Goal: Task Accomplishment & Management: Complete application form

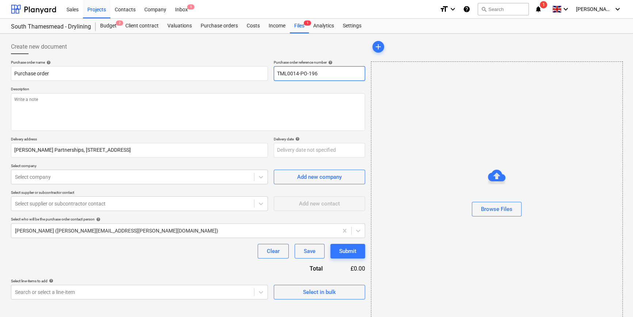
drag, startPoint x: 318, startPoint y: 73, endPoint x: 271, endPoint y: 72, distance: 47.9
click at [271, 72] on div "Purchase order name help Purchase order Purchase order reference number help TM…" at bounding box center [188, 70] width 354 height 21
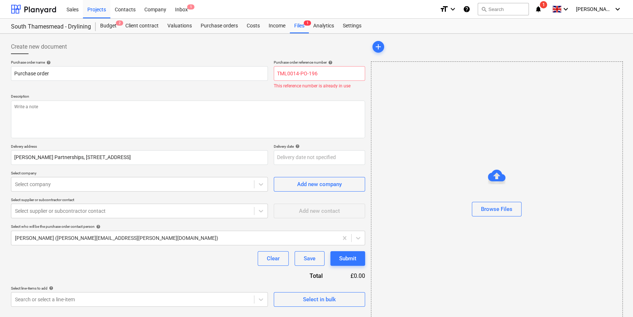
type textarea "x"
drag, startPoint x: 290, startPoint y: 75, endPoint x: 271, endPoint y: 94, distance: 26.9
click at [271, 94] on p "Description" at bounding box center [188, 97] width 354 height 6
click at [321, 72] on input "TML0014-PO-196" at bounding box center [319, 73] width 91 height 15
type input "TML0014-PO-19"
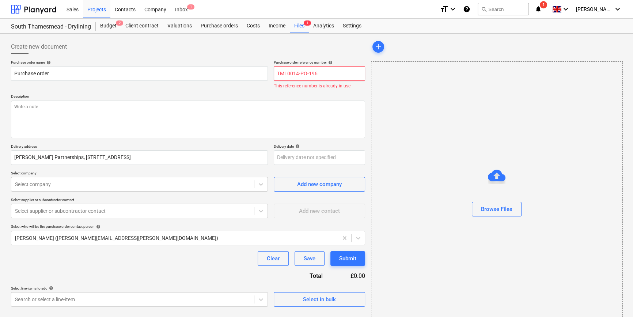
type textarea "x"
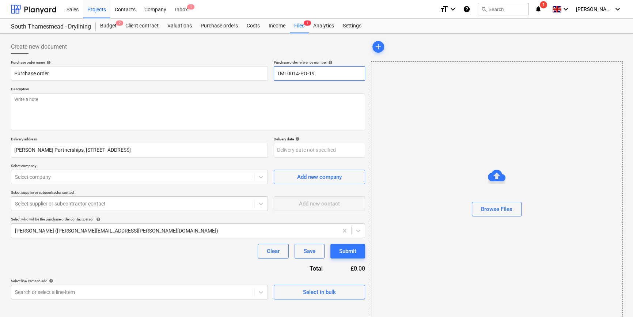
type input "TML0014-PO-197"
type textarea "x"
type input "TML0014-PO-197"
drag, startPoint x: 319, startPoint y: 73, endPoint x: 277, endPoint y: 74, distance: 41.7
click at [277, 74] on input "TML0014-PO-197" at bounding box center [319, 73] width 91 height 15
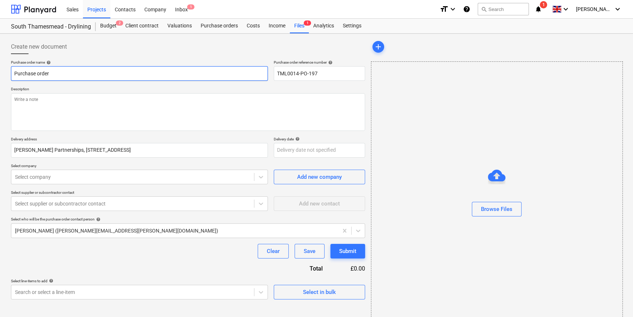
type textarea "x"
drag, startPoint x: 40, startPoint y: 73, endPoint x: 12, endPoint y: 74, distance: 28.5
click at [12, 74] on input "Purchase order" at bounding box center [139, 73] width 257 height 15
type textarea "x"
paste input "TML0014-PO-197"
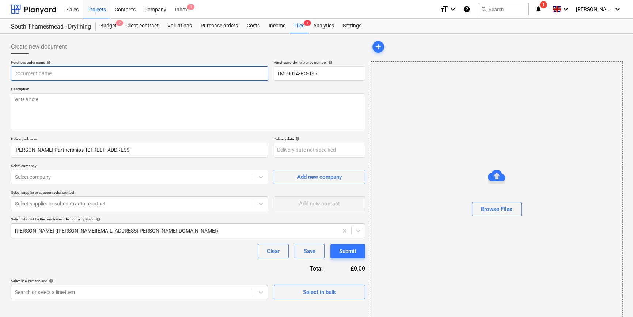
type input "TML0014-PO-197"
type textarea "x"
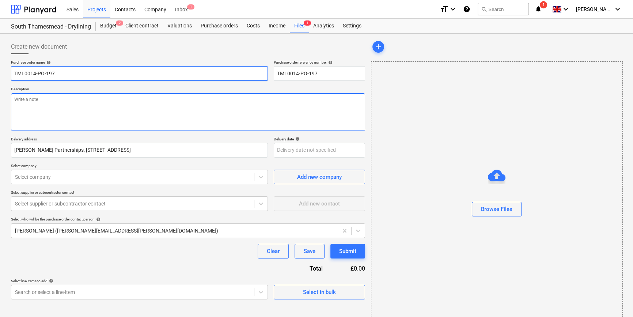
type input "TML0014-PO-197"
type textarea "x"
type input "TML0014-PO-197 S"
type textarea "x"
type input "TML0014-PO-197 SI"
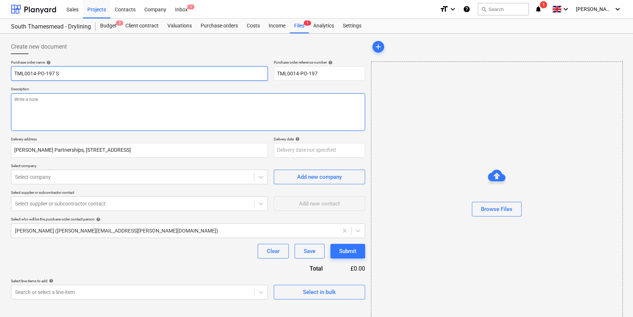
type textarea "x"
type input "TML0014-PO-197 SIG"
type textarea "x"
type input "TML0014-PO-197 SIG"
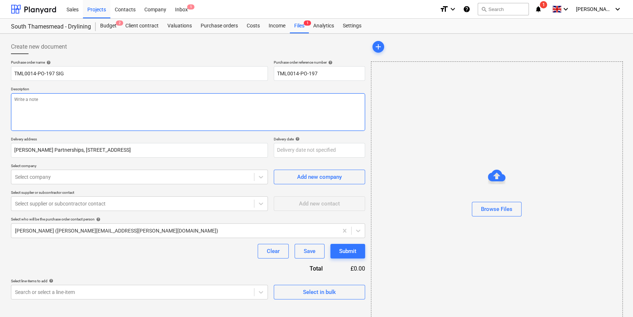
click at [35, 112] on textarea at bounding box center [188, 112] width 354 height 38
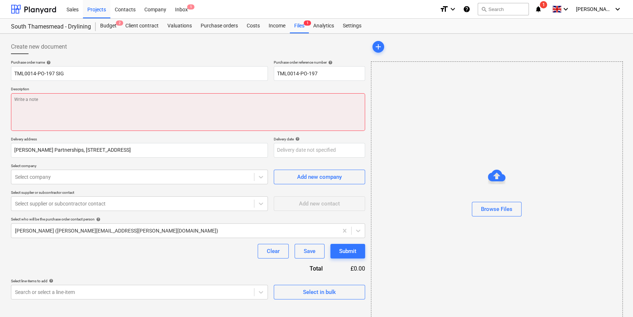
type textarea "x"
paste textarea "Site contact [PERSON_NAME] [PHONE_NUMBER]"
type textarea "Site contact [PERSON_NAME] [PHONE_NUMBER]"
type textarea "x"
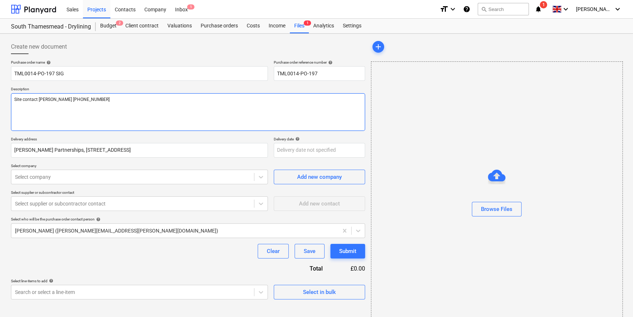
click at [24, 108] on textarea "Site contact [PERSON_NAME] [PHONE_NUMBER]" at bounding box center [188, 112] width 354 height 38
click at [81, 102] on textarea "Site contact [PERSON_NAME] [PHONE_NUMBER]" at bounding box center [188, 112] width 354 height 38
type textarea "Site contact [PERSON_NAME] [PHONE_NUMBER]"
type textarea "x"
type textarea "Site contact [PERSON_NAME] [PHONE_NUMBER] O"
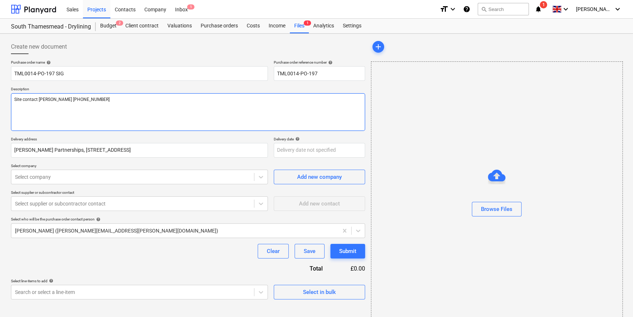
type textarea "x"
type textarea "Site contact [PERSON_NAME] [PHONE_NUMBER] Of"
type textarea "x"
type textarea "Site contact [PERSON_NAME] [PHONE_NUMBER] Off"
type textarea "x"
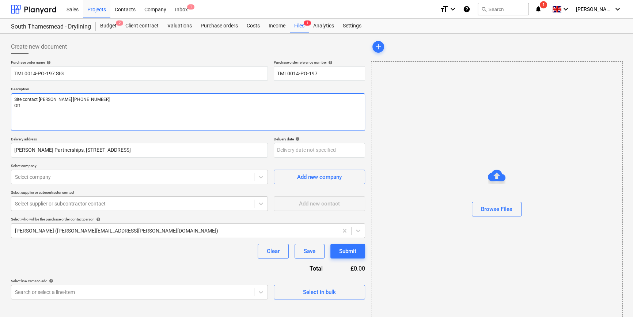
type textarea "Site contact [PERSON_NAME] [PHONE_NUMBER] Offl"
type textarea "x"
type textarea "Site contact [PERSON_NAME] [PHONE_NUMBER] Offlo"
type textarea "x"
type textarea "Site contact [PERSON_NAME] [PHONE_NUMBER] Offloa"
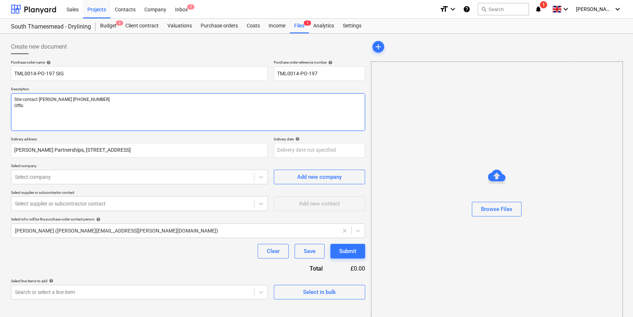
type textarea "x"
type textarea "Site contact [PERSON_NAME] [PHONE_NUMBER] Offload"
type textarea "x"
type textarea "Site contact [PERSON_NAME] [PHONE_NUMBER] Offload"
type textarea "x"
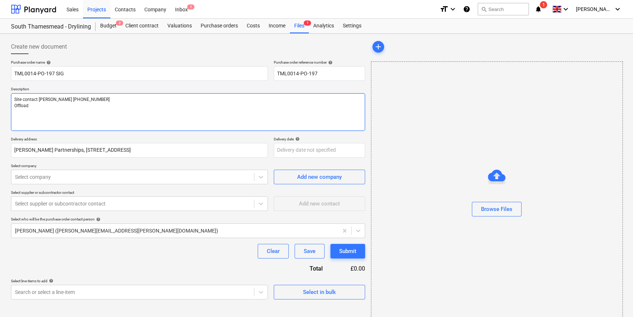
type textarea "Site contact [PERSON_NAME] [PHONE_NUMBER] Offload p"
type textarea "x"
type textarea "Site contact [PERSON_NAME] [PHONE_NUMBER] Offload pl"
type textarea "x"
type textarea "Site contact [PERSON_NAME] [PHONE_NUMBER] Offload ple"
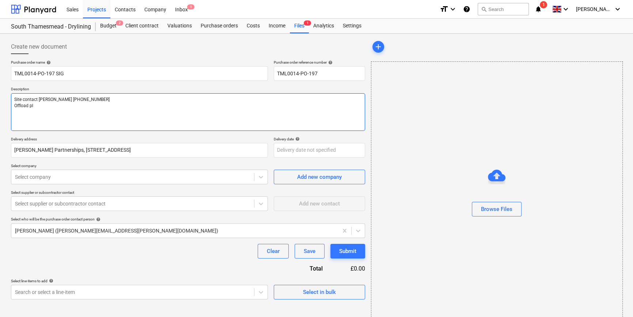
type textarea "x"
type textarea "Site contact [PERSON_NAME] [PHONE_NUMBER] Offload plea"
type textarea "x"
type textarea "Site contact [PERSON_NAME] [PHONE_NUMBER] Offload pleas"
type textarea "x"
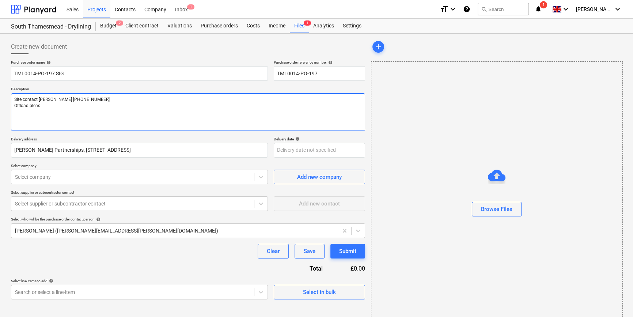
type textarea "Site contact [PERSON_NAME] [PHONE_NUMBER] Offload please"
type textarea "x"
type textarea "Site contact [PERSON_NAME] [PHONE_NUMBER] Offload please"
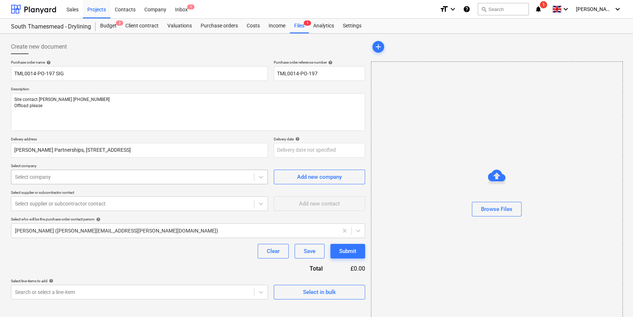
type textarea "x"
click at [121, 174] on div at bounding box center [132, 176] width 235 height 7
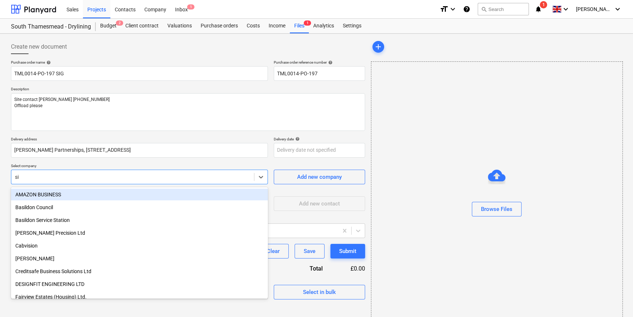
type input "sig"
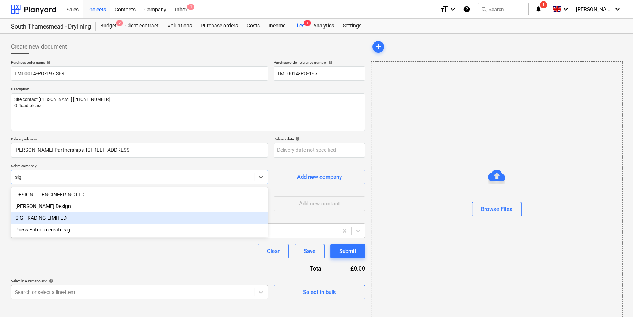
click at [39, 221] on div "SIG TRADING LIMITED" at bounding box center [139, 218] width 257 height 12
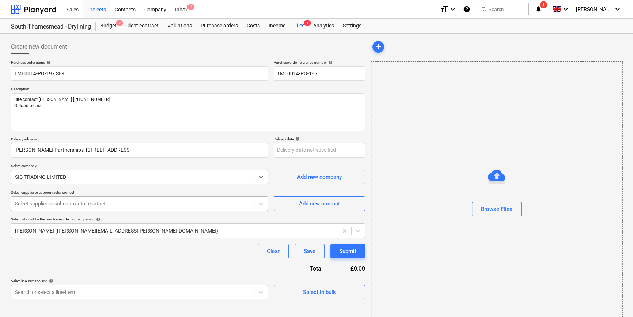
click at [39, 206] on div at bounding box center [132, 203] width 235 height 7
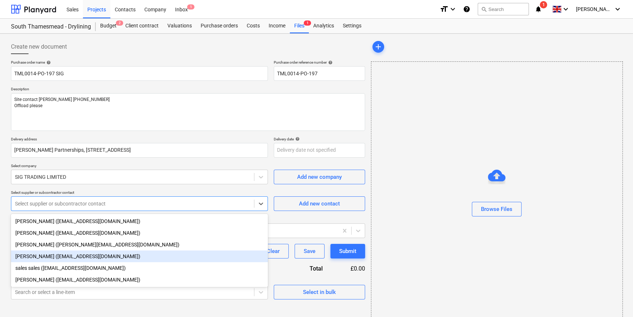
click at [46, 257] on div "[PERSON_NAME] ([EMAIL_ADDRESS][DOMAIN_NAME])" at bounding box center [139, 256] width 257 height 12
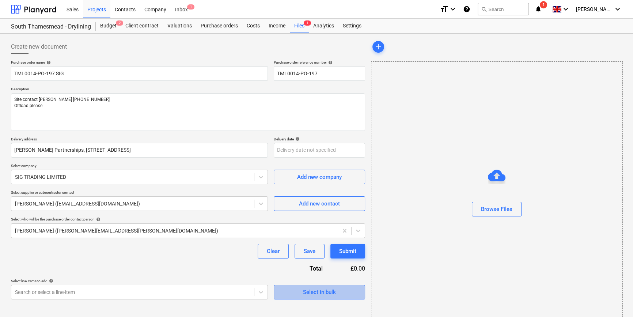
click at [323, 293] on div "Select in bulk" at bounding box center [319, 292] width 33 height 10
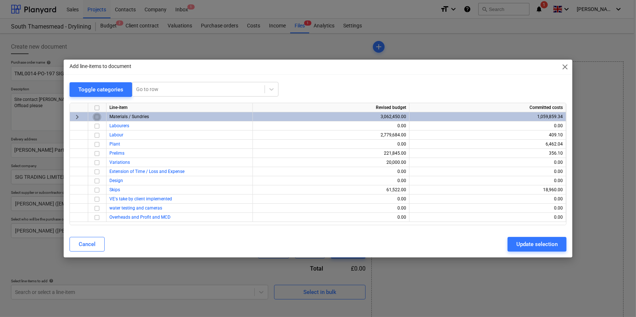
click at [96, 117] on input "checkbox" at bounding box center [97, 117] width 9 height 9
click at [505, 244] on div "Update selection" at bounding box center [536, 245] width 41 height 10
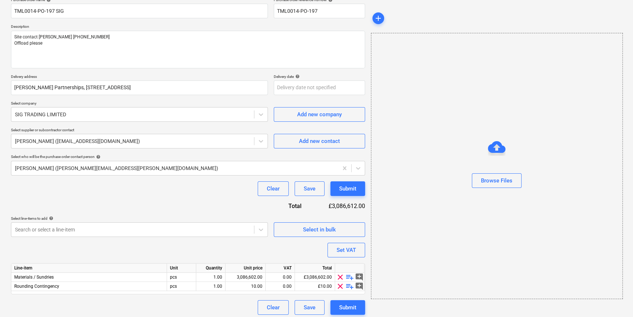
scroll to position [66, 0]
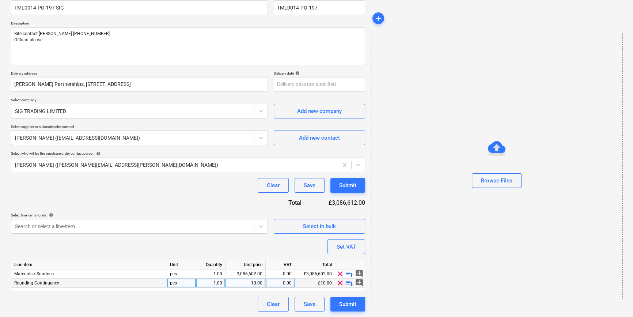
click at [339, 284] on span "clear" at bounding box center [340, 283] width 9 height 9
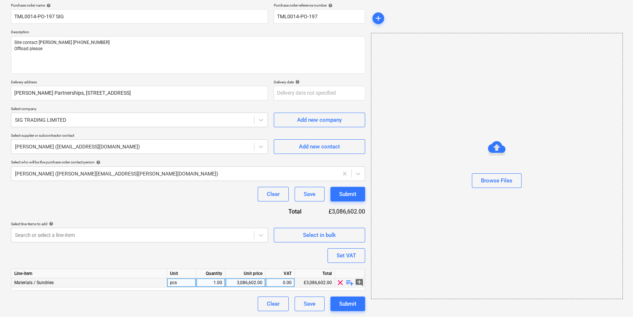
scroll to position [57, 0]
click at [351, 283] on span "playlist_add" at bounding box center [350, 283] width 9 height 9
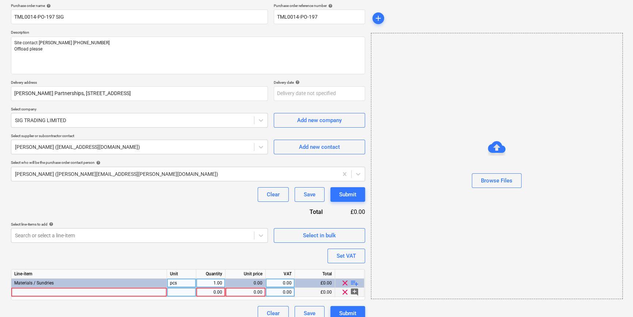
click at [22, 292] on div at bounding box center [89, 292] width 156 height 9
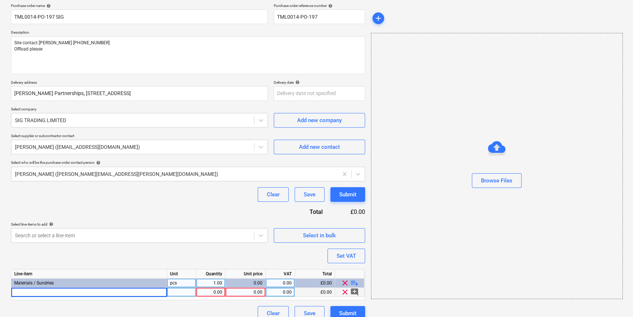
type textarea "x"
type input "BG 04704/6 Gypframe GL2 Bracket 195mm (100)"
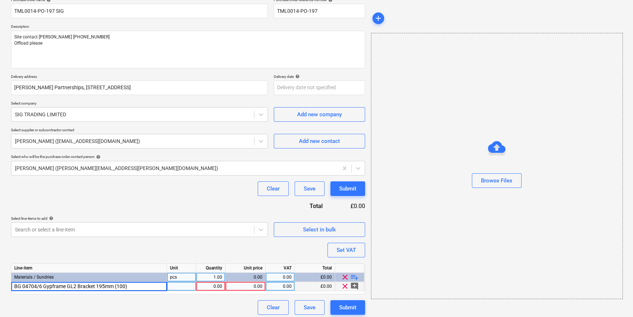
scroll to position [66, 0]
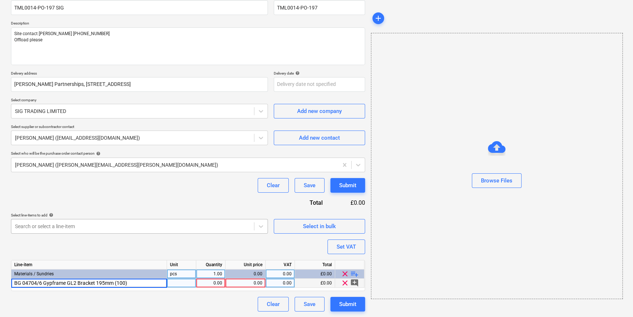
type textarea "x"
type input "box"
type textarea "x"
type input "10"
click at [353, 274] on span "playlist_add" at bounding box center [354, 273] width 9 height 9
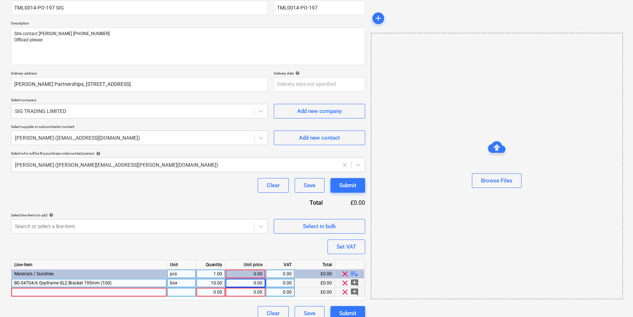
click at [20, 293] on div at bounding box center [89, 292] width 156 height 9
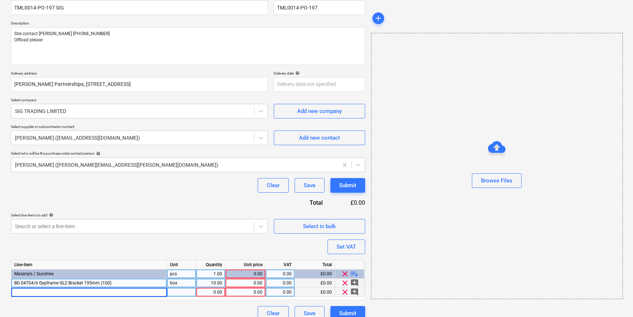
type textarea "x"
type input "BG 09179/7 Gypframe GL9 Bracket 295mm (100)"
type textarea "x"
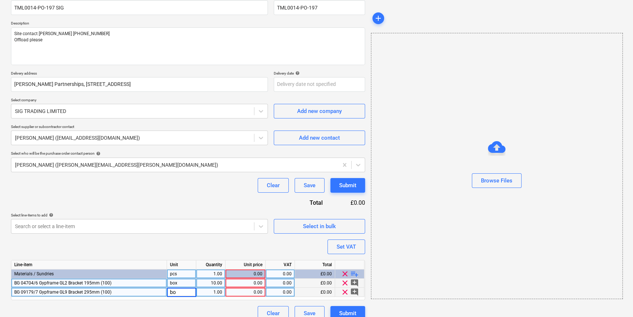
type input "box"
click at [355, 273] on span "playlist_add" at bounding box center [354, 273] width 9 height 9
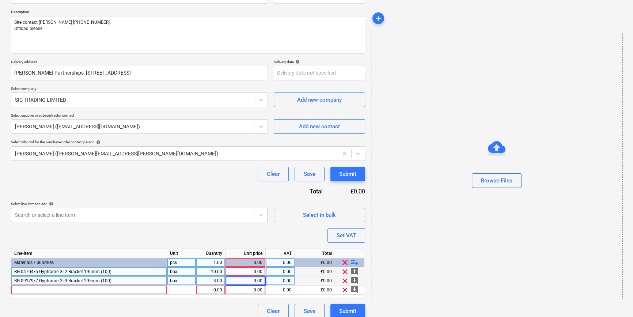
scroll to position [84, 0]
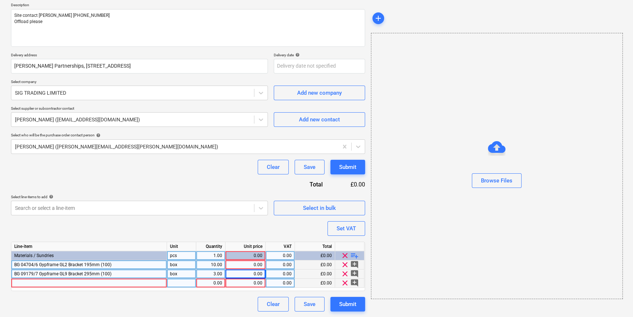
click at [22, 282] on div at bounding box center [89, 283] width 156 height 9
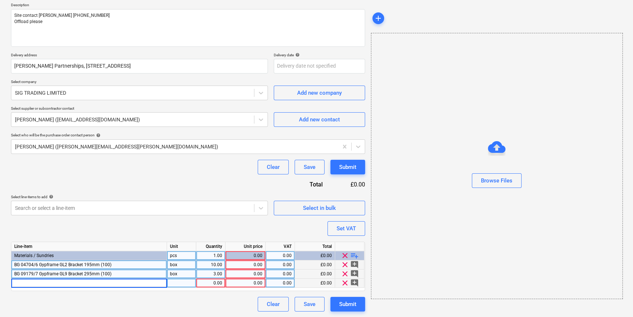
type textarea "x"
type input "BG 01169/6 Gyproc WallBoard 15mm x 1200mm x 2700mm TE (40)"
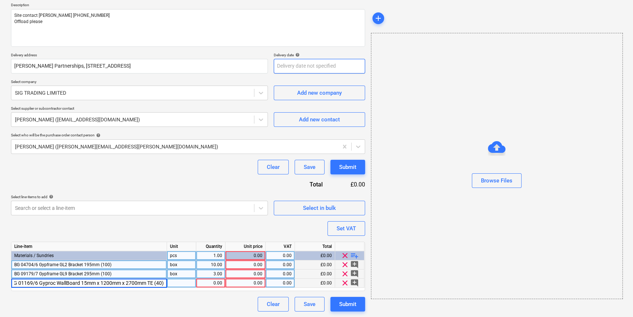
type textarea "x"
click at [308, 68] on input "text" at bounding box center [319, 66] width 91 height 15
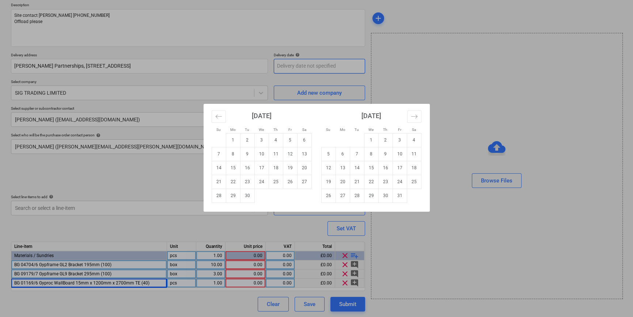
click at [307, 65] on body "Sales Projects Contacts Company Inbox 1 format_size keyboard_arrow_down help se…" at bounding box center [316, 74] width 633 height 317
click at [384, 138] on td "2" at bounding box center [385, 140] width 14 height 14
type input "[DATE]"
type textarea "x"
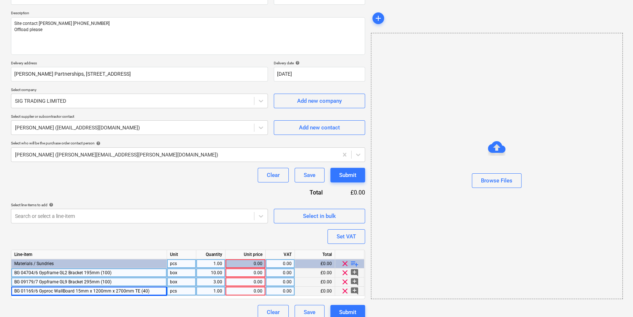
scroll to position [84, 0]
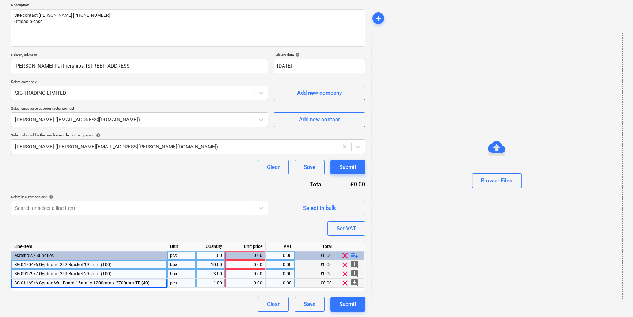
click at [207, 283] on div "1.00" at bounding box center [210, 283] width 23 height 9
type input "80"
click at [352, 254] on span "playlist_add" at bounding box center [354, 255] width 9 height 9
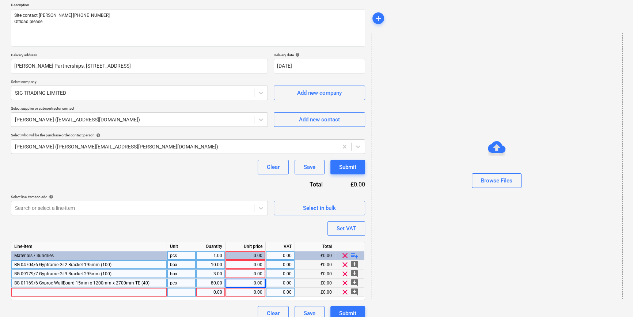
click at [21, 294] on div at bounding box center [89, 292] width 156 height 9
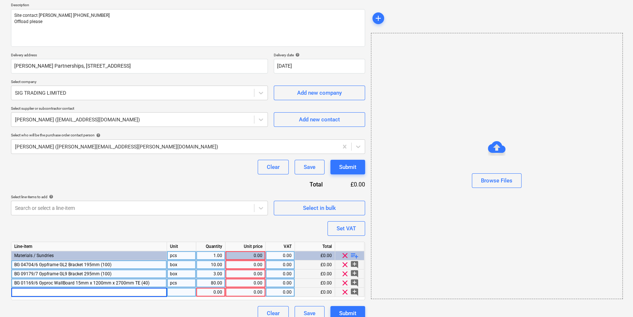
type textarea "x"
type input "BG 30784/3 Gyproc SoundBloc 15mm x 1200mm x 2700mm TE (36)"
type textarea "x"
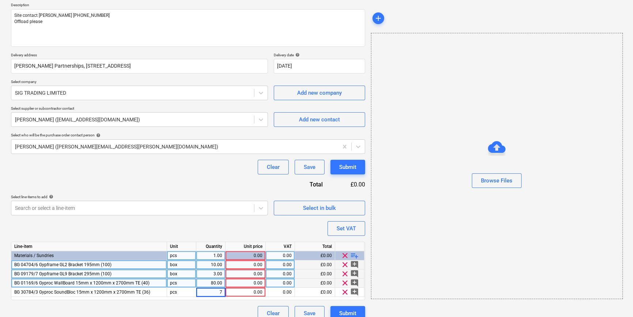
type input "72"
click at [251, 265] on div "0.00" at bounding box center [246, 264] width 34 height 9
type textarea "x"
type input "28"
type textarea "x"
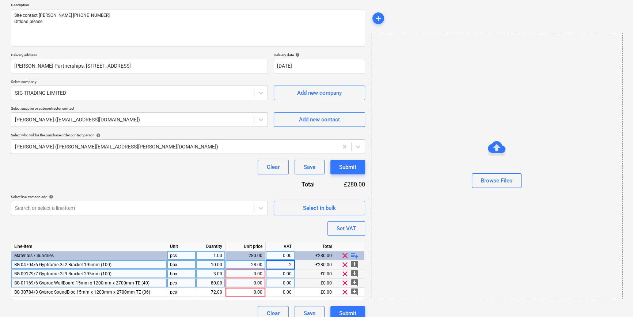
type input "20"
type textarea "x"
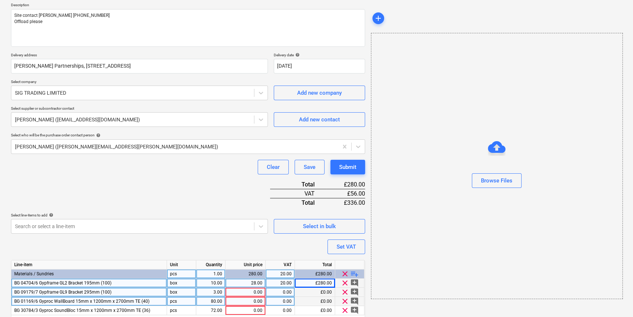
click at [250, 291] on div "0.00" at bounding box center [246, 292] width 34 height 9
type input "85.28"
click at [253, 293] on div "85.28" at bounding box center [246, 292] width 34 height 9
type textarea "x"
type input "58.36"
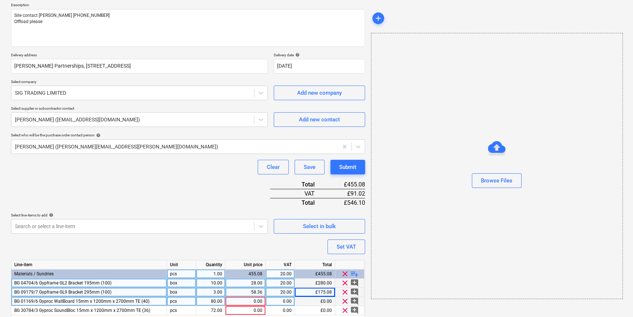
click at [249, 301] on div "0.00" at bounding box center [246, 301] width 34 height 9
type textarea "x"
type input "12.2796"
type textarea "x"
type input "20"
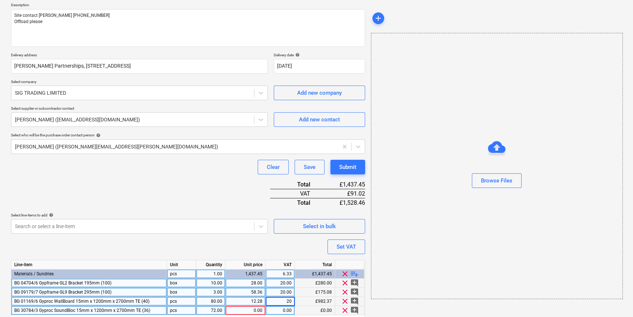
type textarea "x"
click at [253, 312] on div "0.00" at bounding box center [246, 310] width 34 height 9
type input "17.8524"
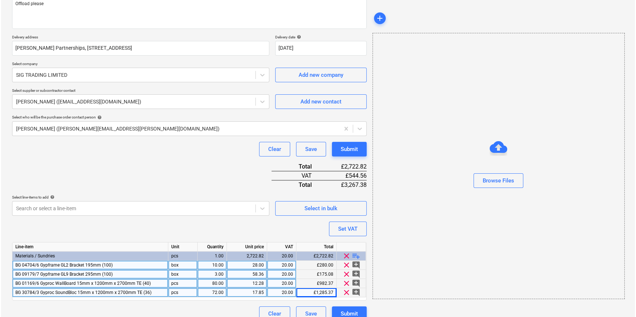
scroll to position [112, 0]
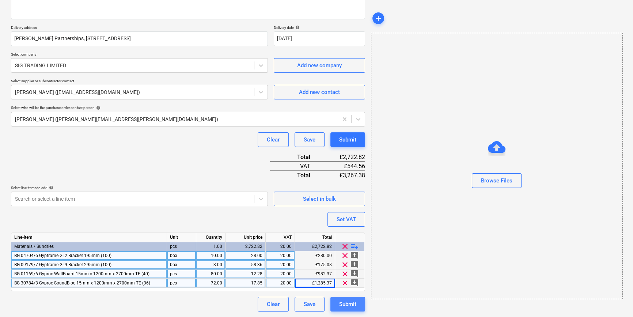
click at [343, 306] on div "Submit" at bounding box center [347, 304] width 17 height 10
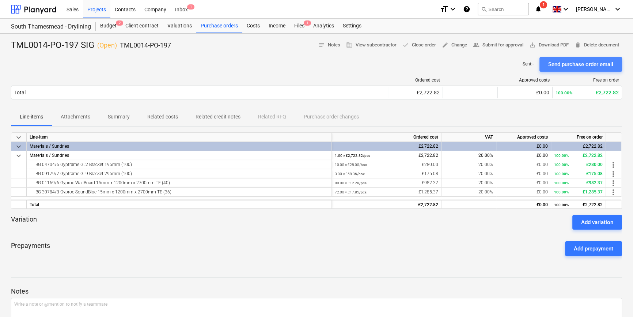
click at [505, 64] on div "Send purchase order email" at bounding box center [580, 65] width 65 height 10
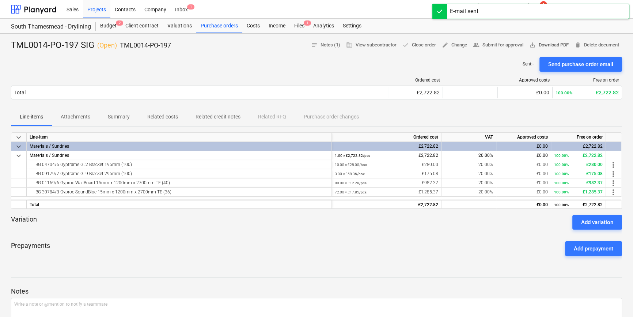
click at [505, 46] on span "save_alt Download PDF" at bounding box center [548, 45] width 39 height 8
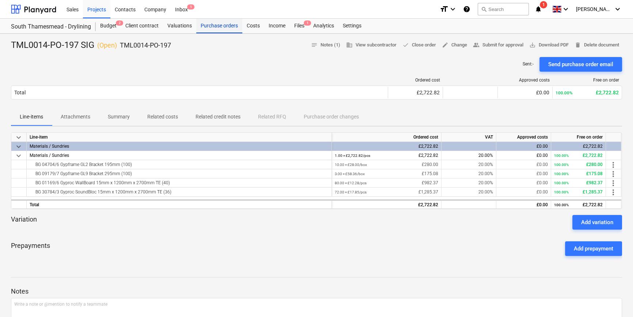
drag, startPoint x: 224, startPoint y: 26, endPoint x: 238, endPoint y: 31, distance: 15.4
click at [224, 26] on div "Purchase orders" at bounding box center [219, 26] width 46 height 15
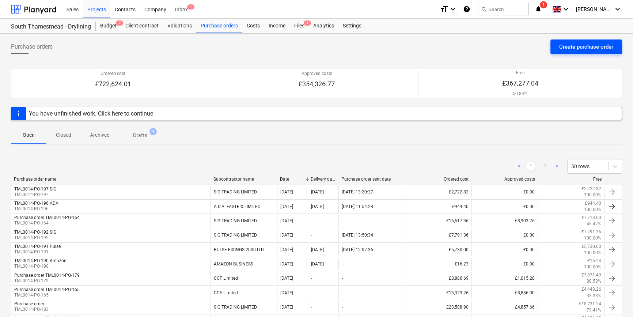
click at [505, 50] on div "Create purchase order" at bounding box center [586, 47] width 54 height 10
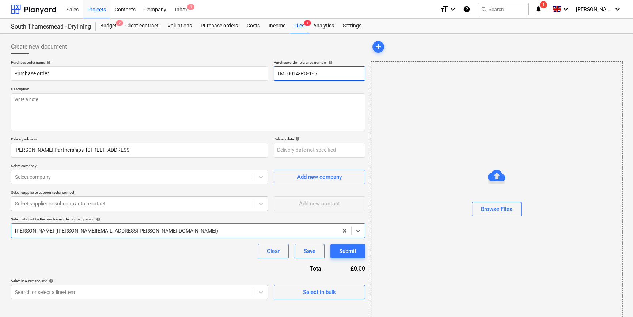
click at [323, 71] on input "TML0014-PO-197" at bounding box center [319, 73] width 91 height 15
type textarea "x"
type input "TML0014-PO-19"
type textarea "x"
drag, startPoint x: 323, startPoint y: 71, endPoint x: 278, endPoint y: 72, distance: 44.6
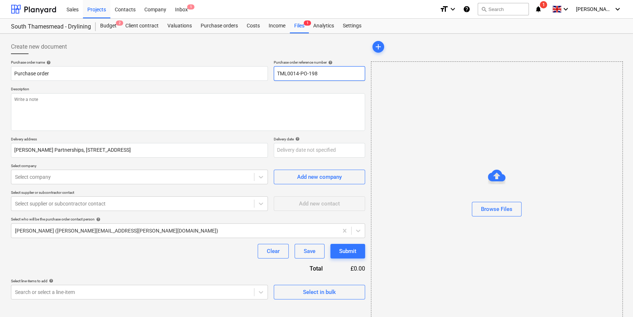
click at [278, 72] on input "TML0014-PO-198" at bounding box center [319, 73] width 91 height 15
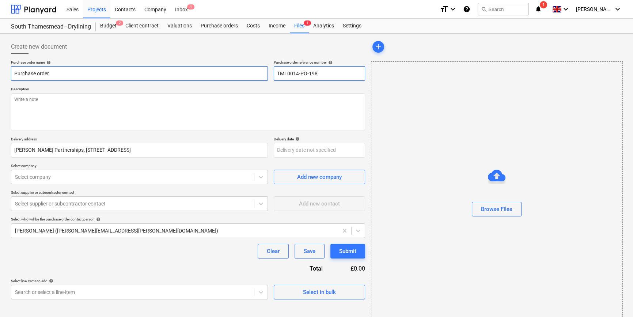
type input "TML0014-PO-198"
drag, startPoint x: 55, startPoint y: 72, endPoint x: 4, endPoint y: 73, distance: 51.6
click at [4, 73] on div "Create new document Purchase order name help Purchase order Purchase order refe…" at bounding box center [316, 184] width 633 height 300
type textarea "x"
paste input "TML0014-PO-198"
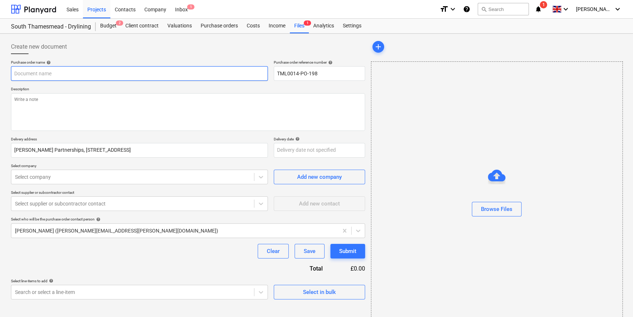
type textarea "x"
type input "TML0014-PO-198"
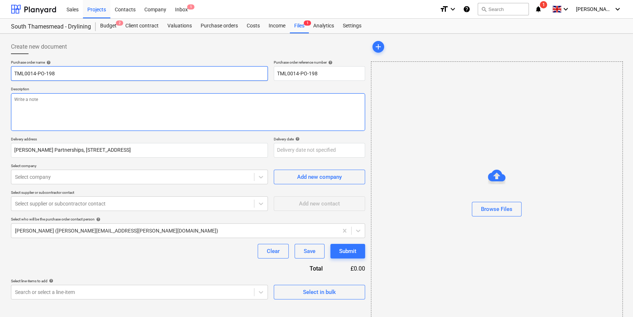
type textarea "x"
type input "TML0014-PO-198"
type textarea "x"
type input "TML0014-PO-198 S"
type textarea "x"
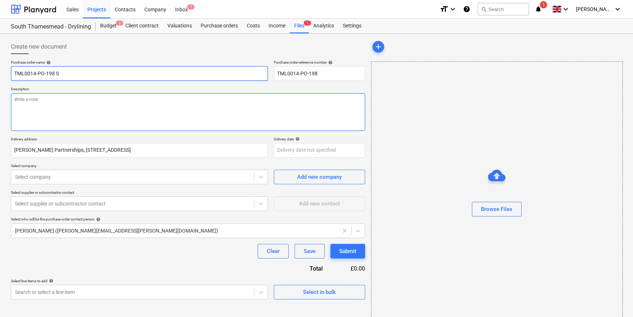
type input "TML0014-PO-198 SI"
type textarea "x"
type input "TML0014-PO-198 SIG"
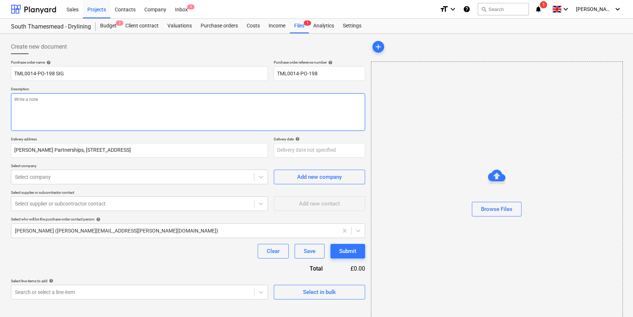
click at [42, 116] on textarea at bounding box center [188, 112] width 354 height 38
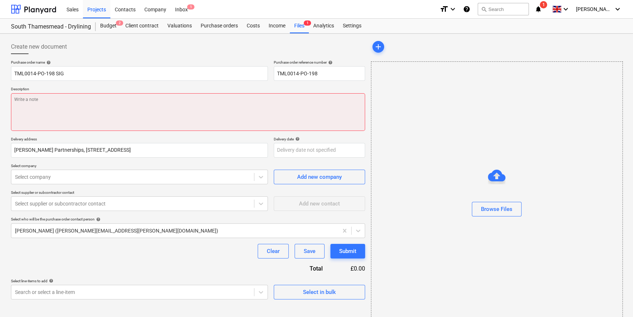
paste textarea "Site contact [PERSON_NAME] [PHONE_NUMBER] Offload please"
type textarea "x"
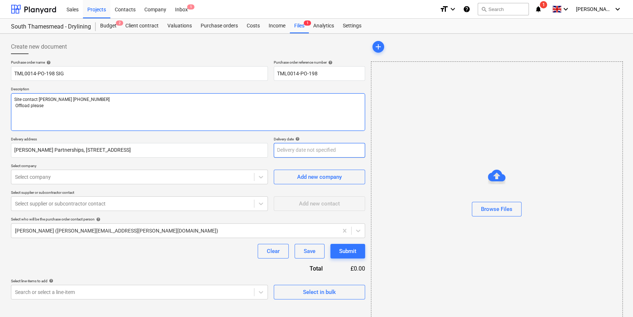
type textarea "Site contact [PERSON_NAME] [PHONE_NUMBER] Offload please"
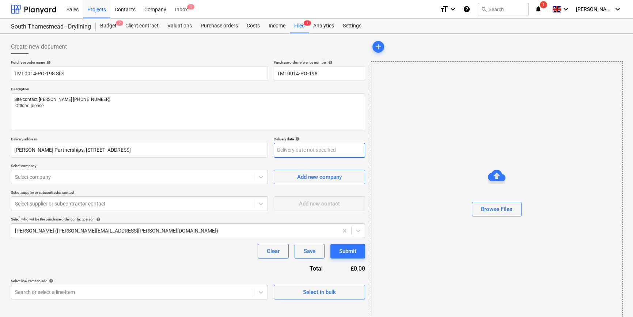
click at [279, 151] on body "Sales Projects Contacts Company Inbox 1 format_size keyboard_arrow_down help se…" at bounding box center [316, 158] width 633 height 317
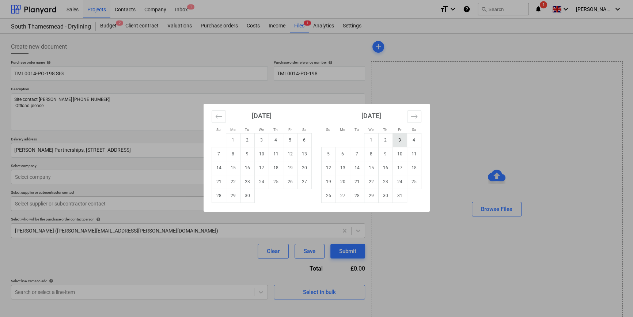
click at [400, 141] on td "3" at bounding box center [400, 140] width 14 height 14
type textarea "x"
type input "[DATE]"
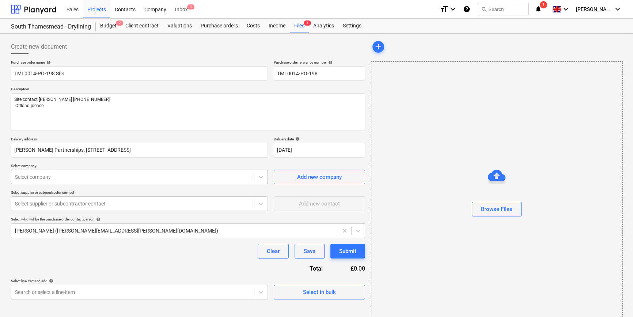
click at [79, 177] on div at bounding box center [132, 176] width 235 height 7
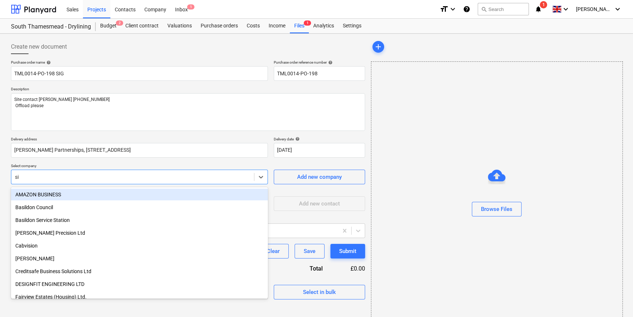
type input "sig"
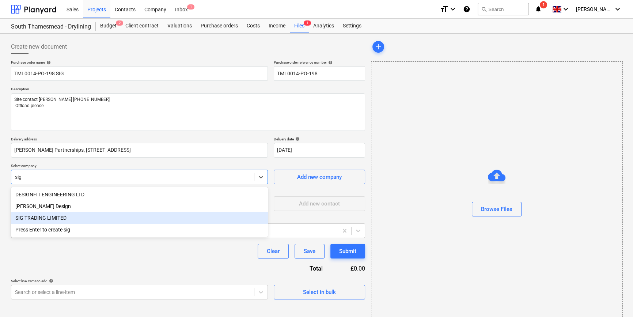
click at [39, 219] on div "SIG TRADING LIMITED" at bounding box center [139, 218] width 257 height 12
type textarea "x"
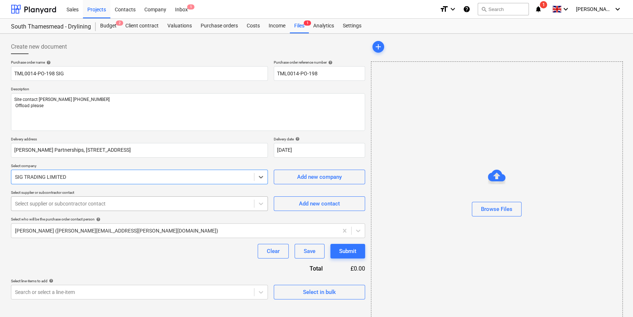
click at [72, 203] on div at bounding box center [132, 203] width 235 height 7
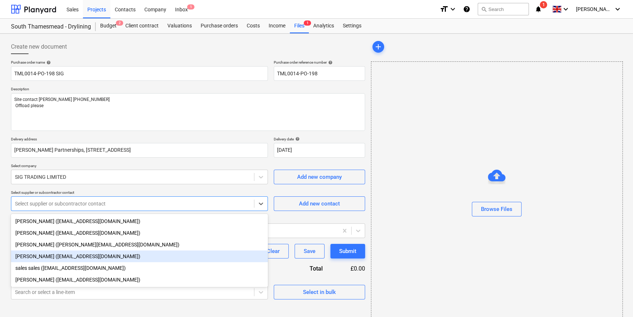
click at [44, 258] on div "[PERSON_NAME] ([EMAIL_ADDRESS][DOMAIN_NAME])" at bounding box center [139, 256] width 257 height 12
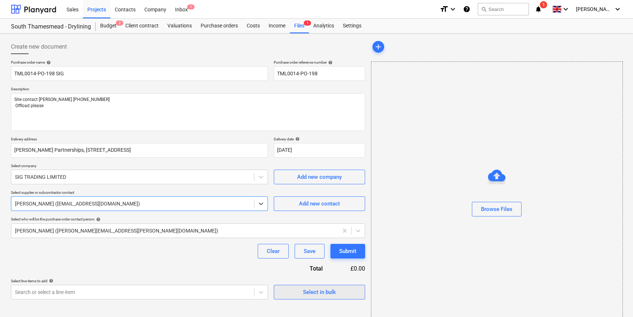
click at [325, 290] on div "Select in bulk" at bounding box center [319, 292] width 33 height 10
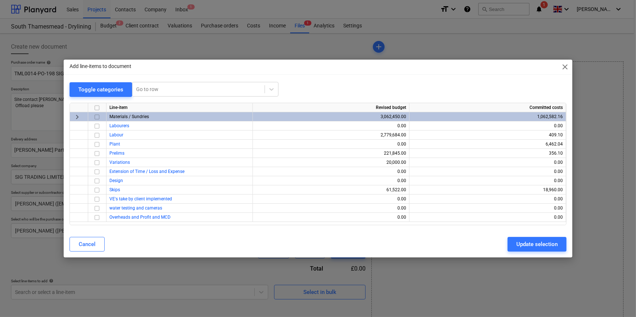
click at [96, 116] on input "checkbox" at bounding box center [97, 117] width 9 height 9
click at [505, 249] on div "Update selection" at bounding box center [536, 245] width 41 height 10
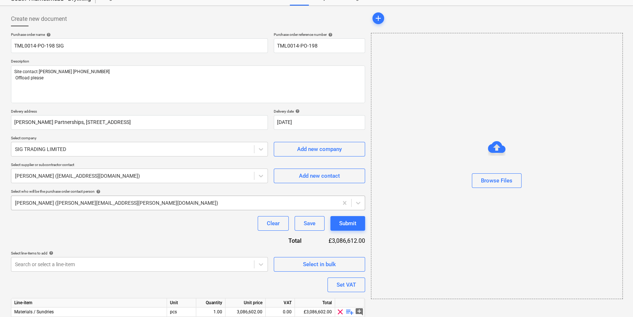
scroll to position [66, 0]
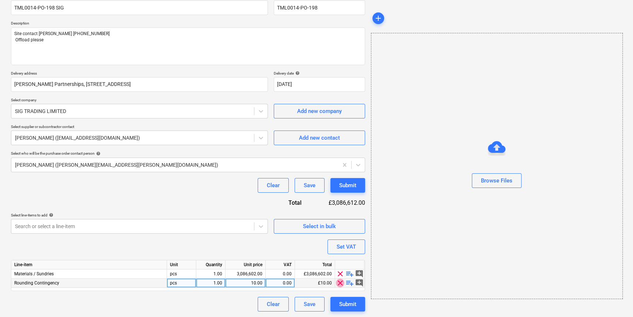
click at [340, 283] on span "clear" at bounding box center [340, 283] width 9 height 9
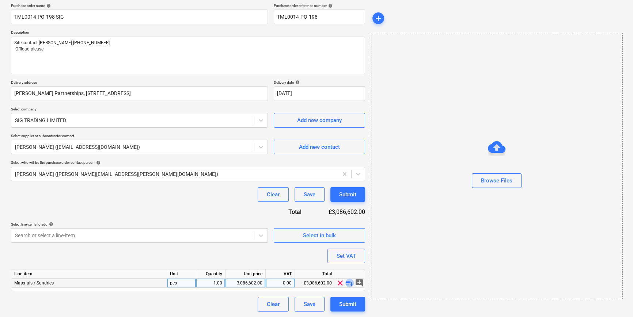
click at [351, 283] on span "playlist_add" at bounding box center [350, 283] width 9 height 9
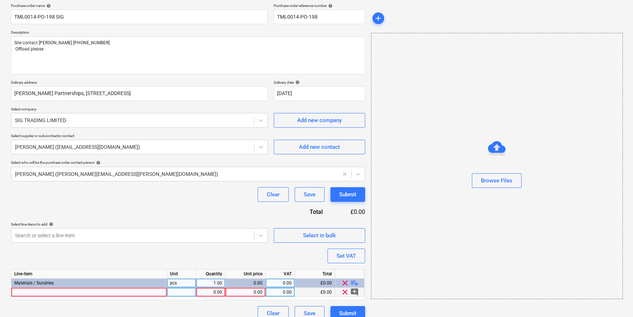
click at [23, 293] on div at bounding box center [89, 292] width 156 height 9
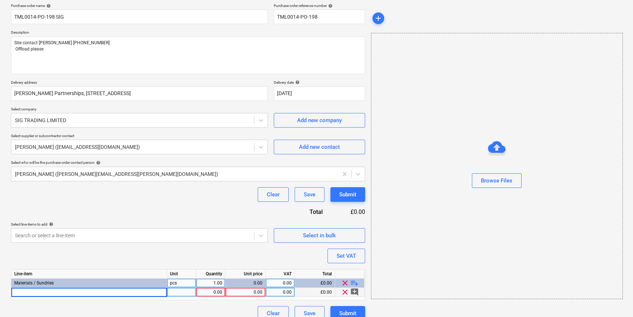
type textarea "x"
type input "BG 04392/5 Gyproc Joint Filler 12.5kg (80)"
type textarea "x"
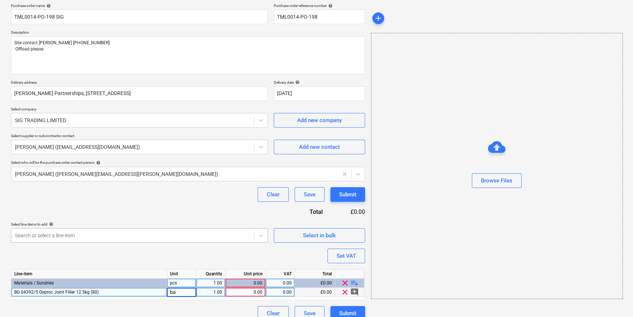
type input "bag"
type textarea "x"
type input "240"
click at [245, 292] on div "0.00" at bounding box center [246, 292] width 34 height 9
type textarea "x"
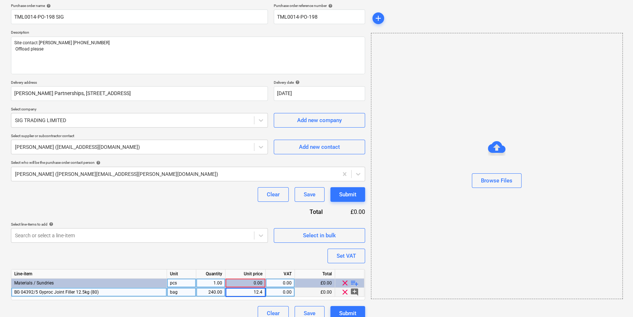
type input "12.41"
type textarea "x"
type input "20"
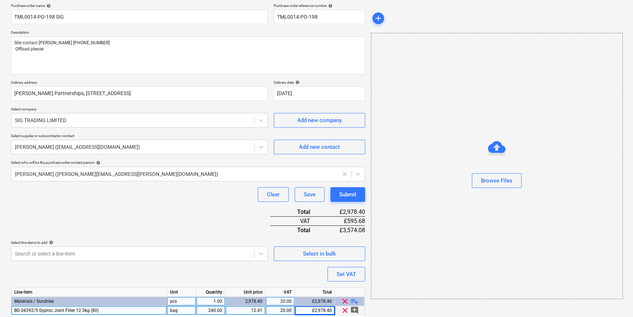
scroll to position [84, 0]
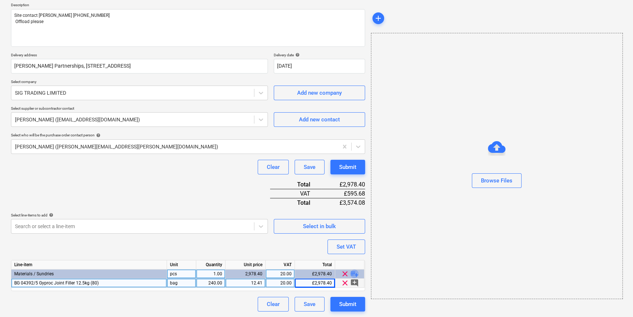
click at [354, 273] on span "playlist_add" at bounding box center [354, 273] width 9 height 9
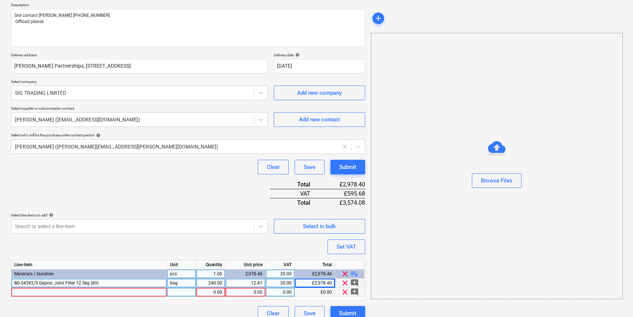
click at [18, 293] on div at bounding box center [89, 292] width 156 height 9
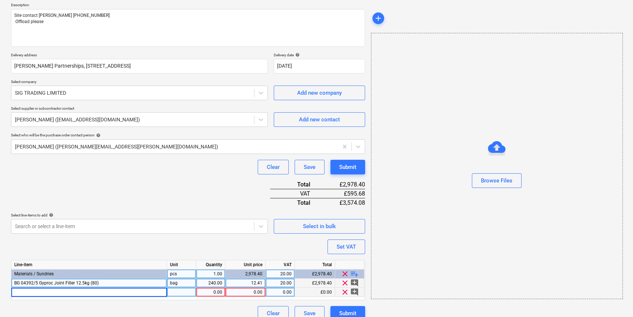
type textarea "x"
type input "BG 01129/0 Gyproc WallBoard 12.5mm x 1200mm x 2400mm TE (72)"
type textarea "x"
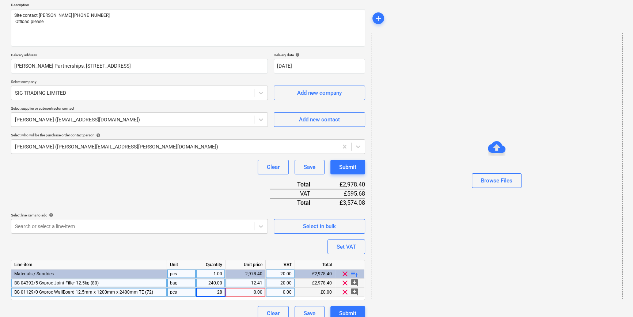
type input "288"
click at [246, 293] on div "0.00" at bounding box center [246, 292] width 34 height 9
type textarea "x"
type input "8.9568"
type textarea "x"
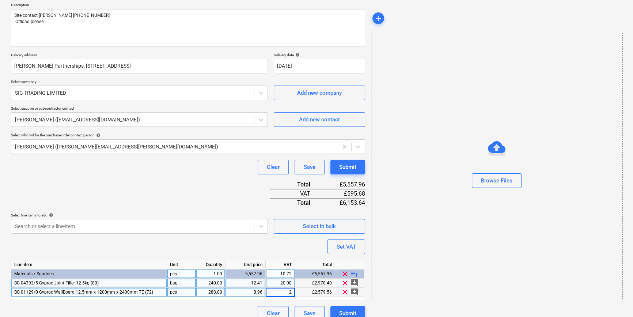
type input "20"
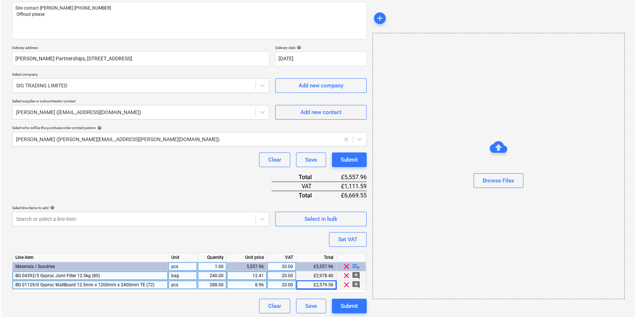
scroll to position [93, 0]
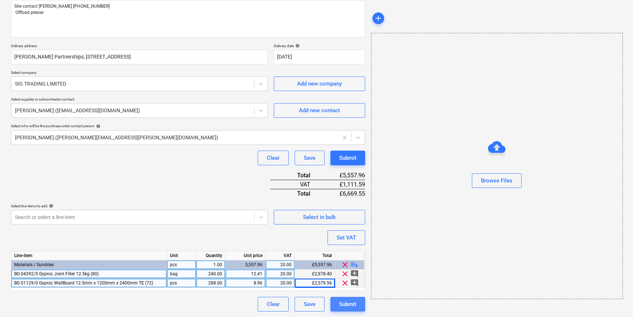
click at [338, 306] on button "Submit" at bounding box center [348, 304] width 35 height 15
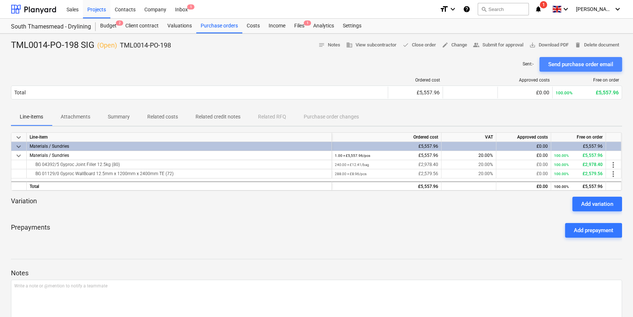
click at [505, 61] on div "Send purchase order email" at bounding box center [580, 65] width 65 height 10
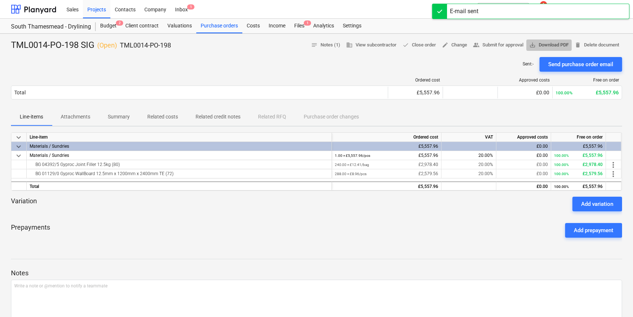
click at [505, 45] on span "save_alt Download PDF" at bounding box center [548, 45] width 39 height 8
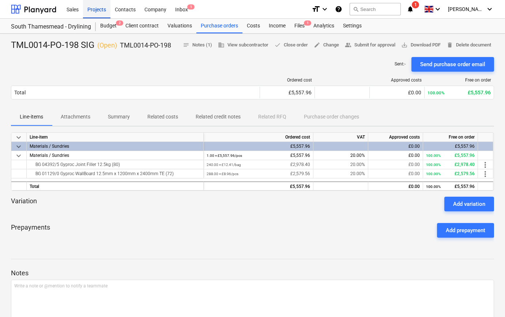
click at [98, 11] on div "Projects" at bounding box center [96, 9] width 27 height 19
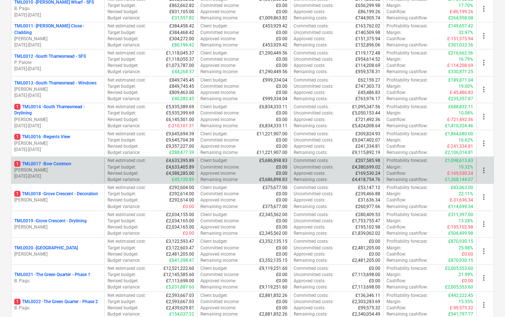
scroll to position [399, 0]
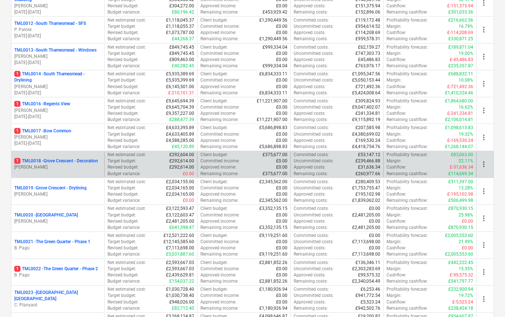
click at [66, 164] on p "[PERSON_NAME]" at bounding box center [57, 167] width 87 height 6
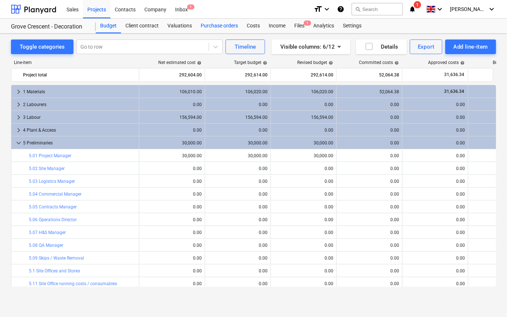
drag, startPoint x: 212, startPoint y: 25, endPoint x: 218, endPoint y: 26, distance: 5.9
click at [212, 26] on div "Purchase orders" at bounding box center [219, 26] width 46 height 15
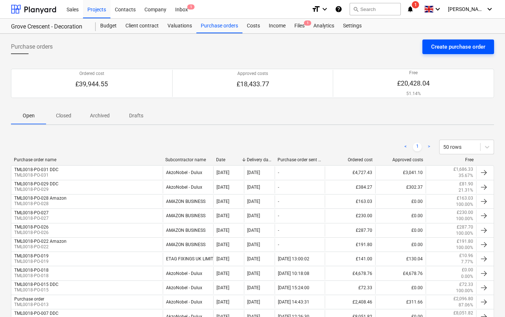
click at [454, 46] on div "Create purchase order" at bounding box center [458, 47] width 54 height 10
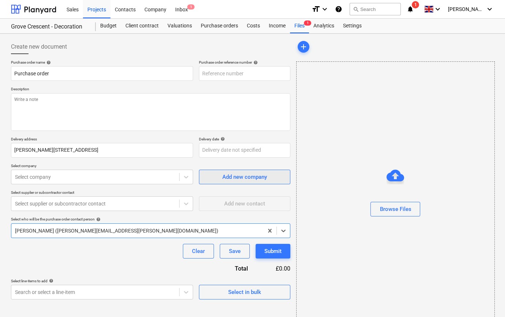
type textarea "x"
type input "TML0018-PO-033"
type textarea "x"
click at [59, 179] on div at bounding box center [95, 176] width 161 height 7
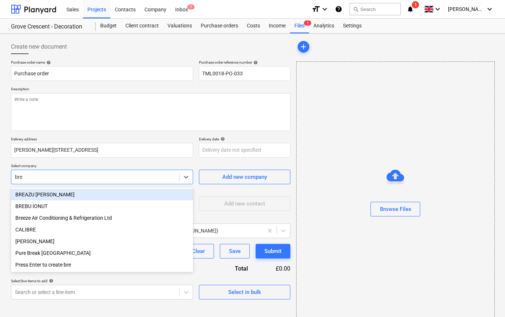
type input "brew"
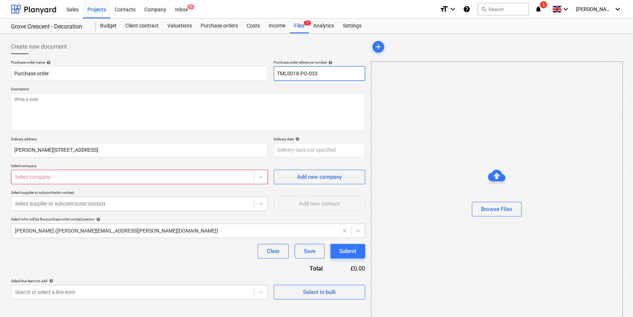
drag, startPoint x: 319, startPoint y: 72, endPoint x: 274, endPoint y: 72, distance: 45.3
click at [274, 72] on input "TML0018-PO-033" at bounding box center [319, 73] width 91 height 15
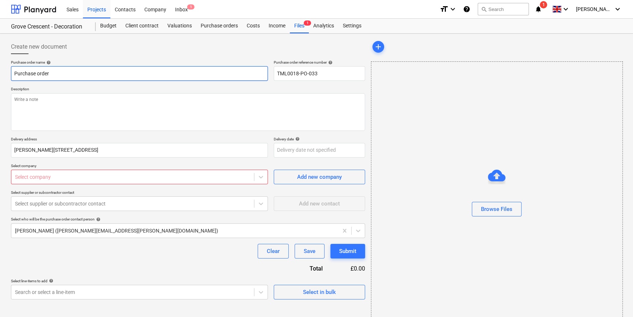
click at [14, 73] on input "Purchase order" at bounding box center [139, 73] width 257 height 15
paste input "TML0018-PO-033"
type textarea "x"
type input "TML0018-PO-033Purchase order"
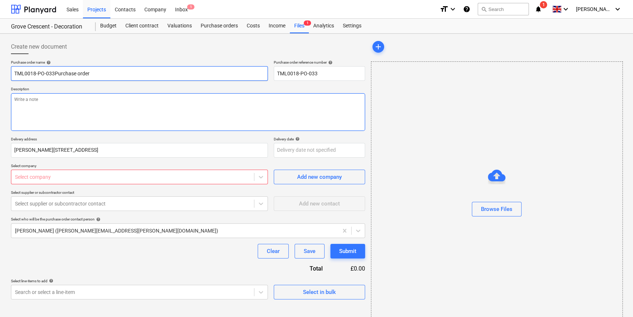
type textarea "x"
type input "TML0018-PO-033urchase order"
type textarea "x"
type input "TML0018-PO-033rchase order"
type textarea "x"
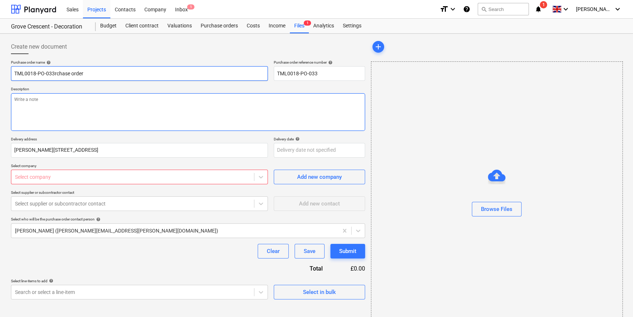
type input "TML0018-PO-033chase order"
type textarea "x"
type input "TML0018-PO-033hase order"
type textarea "x"
type input "TML0018-PO-033ase order"
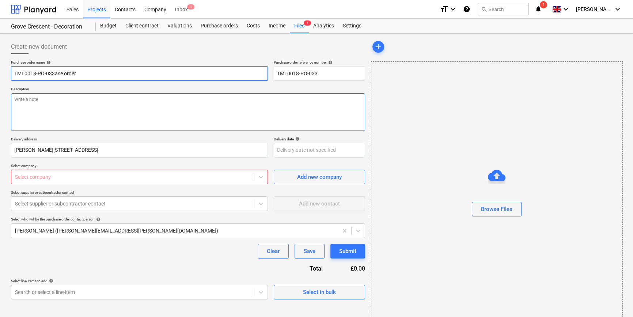
type textarea "x"
type input "TML0018-PO-033se order"
type textarea "x"
type input "TML0018-PO-033e order"
type textarea "x"
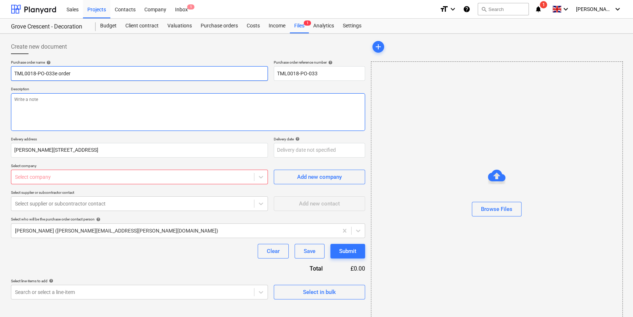
type input "TML0018-PO-033 order"
type textarea "x"
type input "TML0018-PO-033order"
type textarea "x"
type input "TML0018-PO-033rder"
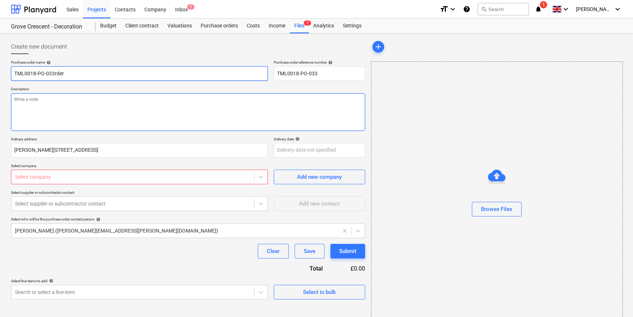
type textarea "x"
type input "TML0018-PO-033der"
type textarea "x"
type input "TML0018-PO-033er"
type textarea "x"
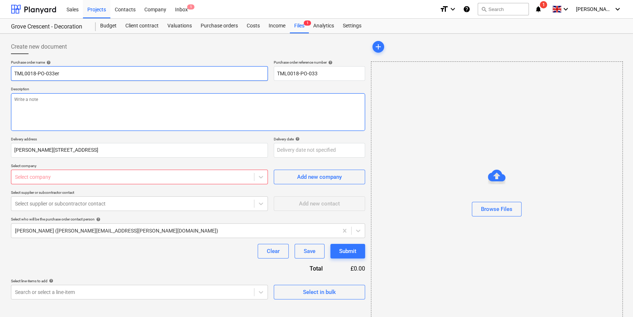
type input "TML0018-PO-033r"
type textarea "x"
type input "TML0018-PO-033"
type textarea "x"
type input "TML0018-PO-033"
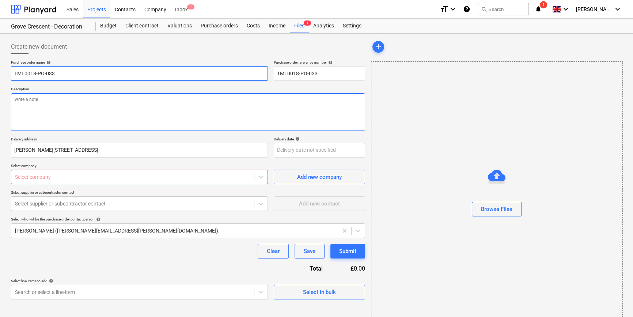
type textarea "x"
type input "TML0018-PO-033 A"
type textarea "x"
type input "TML0018-PO-033 Am"
type textarea "x"
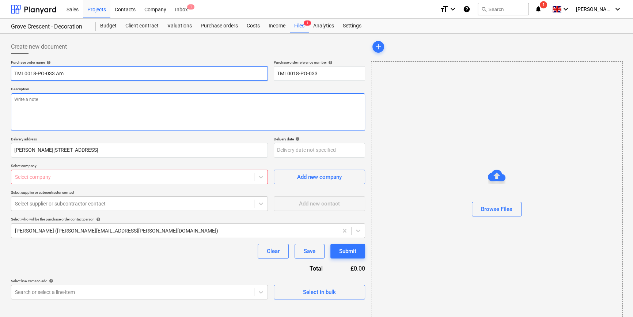
type input "TML0018-PO-033 Ama"
type textarea "x"
type input "TML0018-PO-033 Amaz"
type textarea "x"
type input "TML0018-PO-033 Amazo"
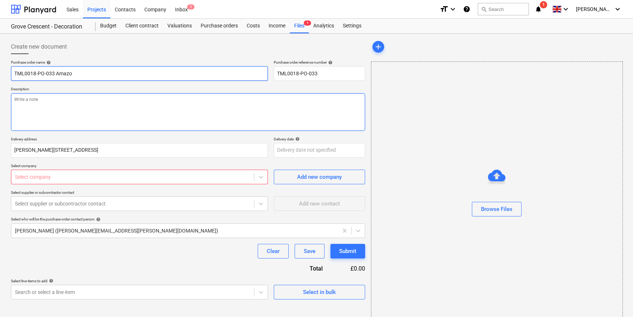
type textarea "x"
type input "TML0018-PO-033 Amazon"
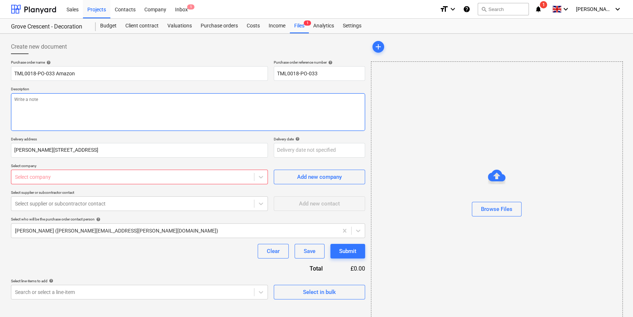
click at [34, 112] on textarea at bounding box center [188, 112] width 354 height 38
type textarea "x"
type textarea "C"
type textarea "x"
type textarea "Co"
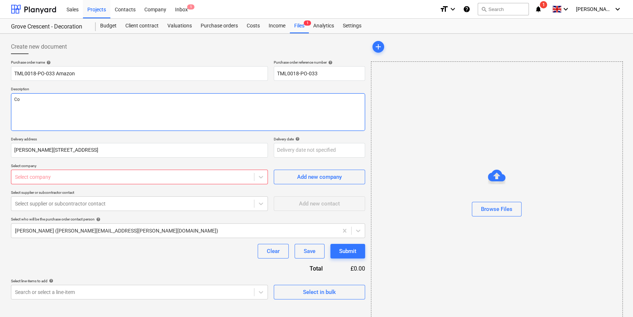
type textarea "x"
type textarea "Cor"
type textarea "x"
type textarea "Corm"
type textarea "x"
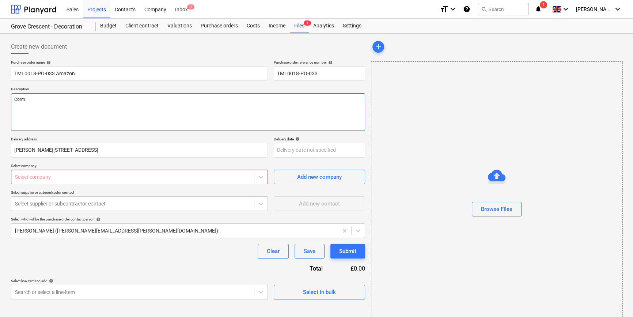
type textarea "Cor"
type textarea "x"
type textarea "Corn"
type textarea "x"
type textarea "Corne"
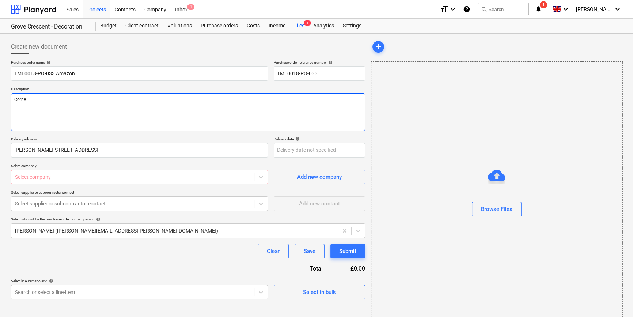
type textarea "x"
type textarea "[PERSON_NAME]"
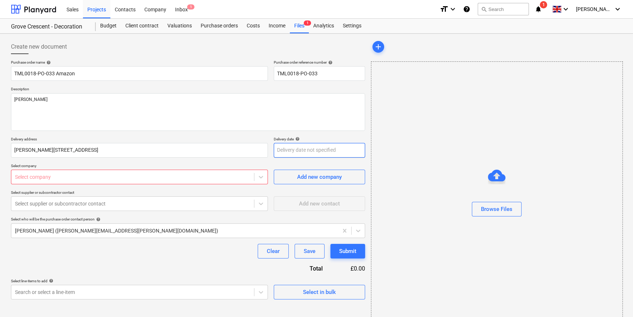
click at [316, 152] on body "Sales Projects Contacts Company Inbox 1 format_size keyboard_arrow_down help se…" at bounding box center [316, 158] width 633 height 317
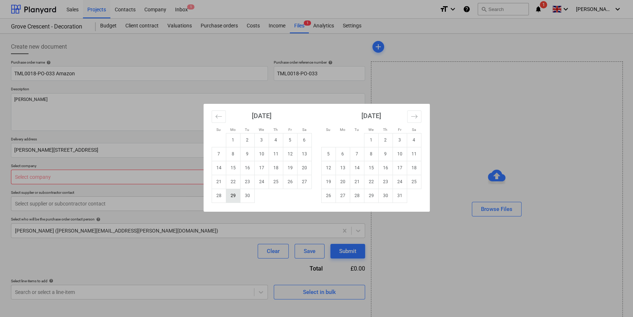
click at [230, 195] on td "29" at bounding box center [233, 196] width 14 height 14
type textarea "x"
type input "[DATE]"
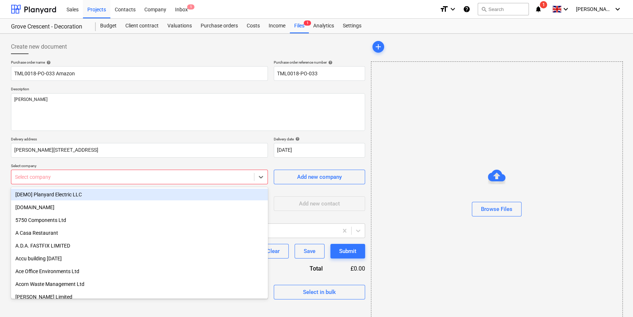
click at [33, 179] on div at bounding box center [132, 176] width 235 height 7
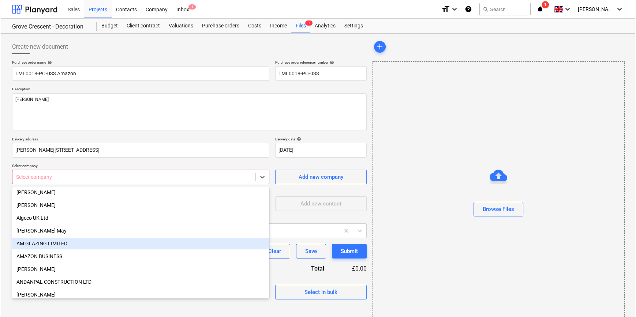
scroll to position [266, 0]
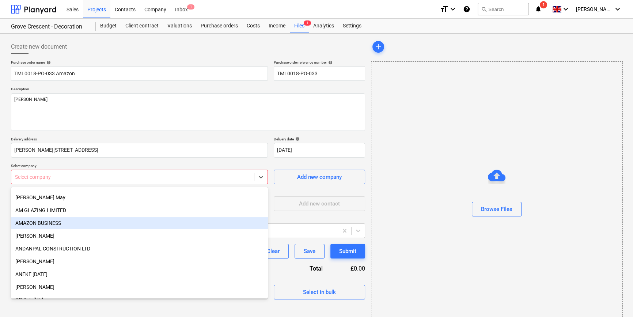
click at [53, 223] on div "AMAZON BUSINESS" at bounding box center [139, 223] width 257 height 12
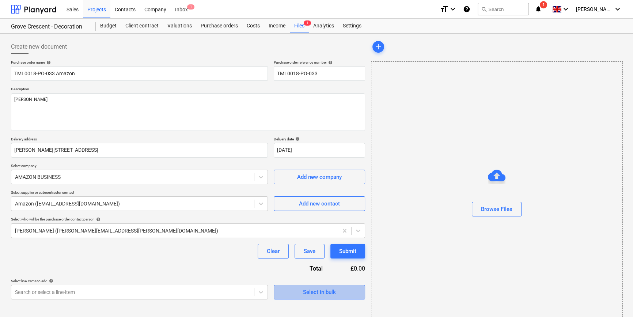
click at [310, 294] on div "Select in bulk" at bounding box center [319, 292] width 33 height 10
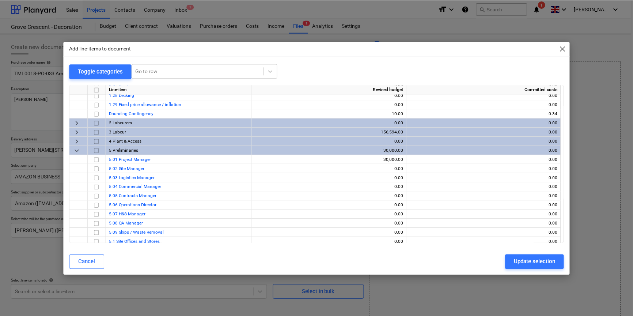
scroll to position [266, 0]
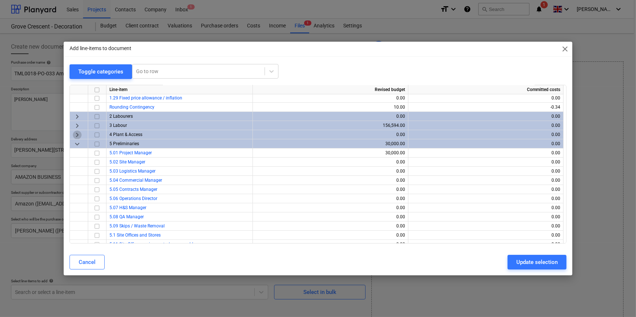
click at [78, 133] on span "keyboard_arrow_right" at bounding box center [77, 134] width 9 height 9
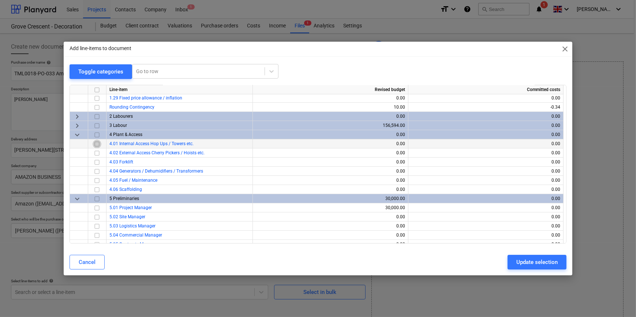
click at [97, 144] on input "checkbox" at bounding box center [97, 143] width 9 height 9
click at [505, 264] on div "Update selection" at bounding box center [536, 262] width 41 height 10
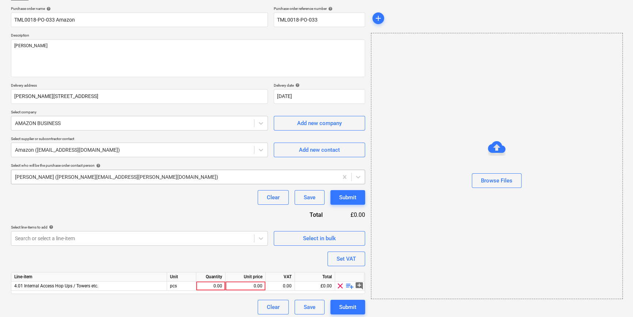
scroll to position [57, 0]
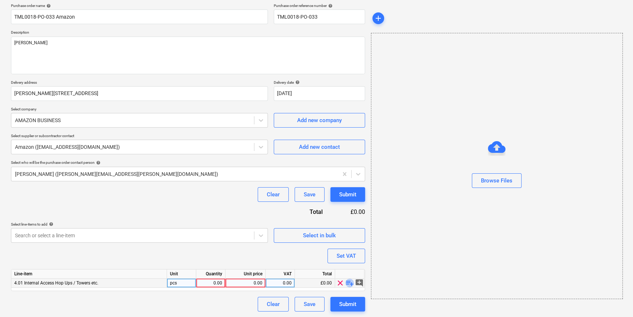
click at [347, 283] on span "playlist_add" at bounding box center [350, 283] width 9 height 9
type textarea "x"
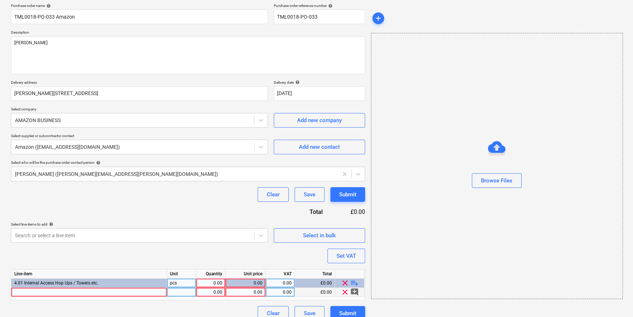
click at [22, 292] on div at bounding box center [89, 292] width 156 height 9
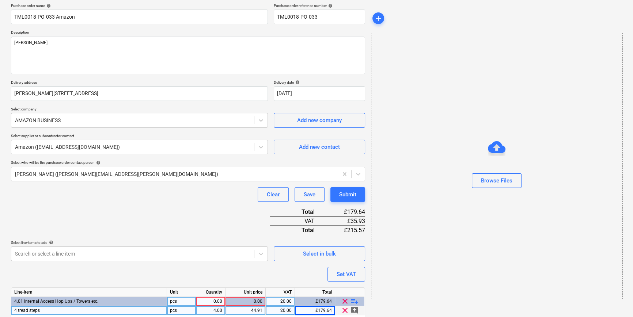
click at [212, 298] on div "0.00" at bounding box center [210, 301] width 23 height 9
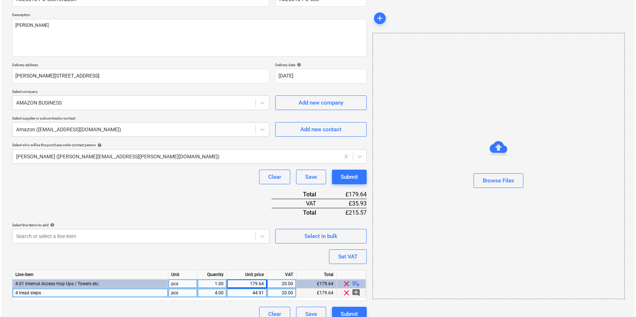
scroll to position [84, 0]
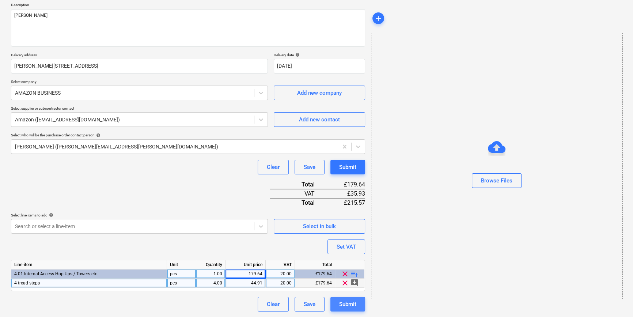
click at [339, 304] on div "Submit" at bounding box center [347, 304] width 17 height 10
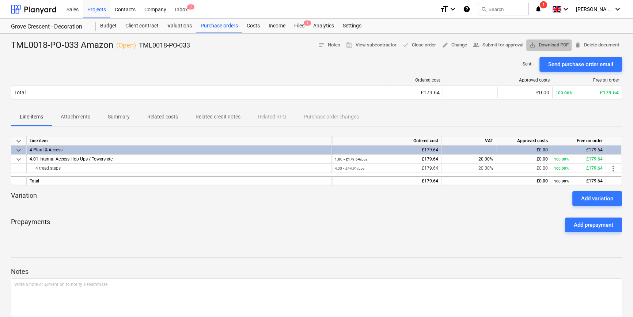
click at [505, 43] on span "save_alt Download PDF" at bounding box center [548, 45] width 39 height 8
click at [93, 11] on div "Projects" at bounding box center [96, 9] width 27 height 19
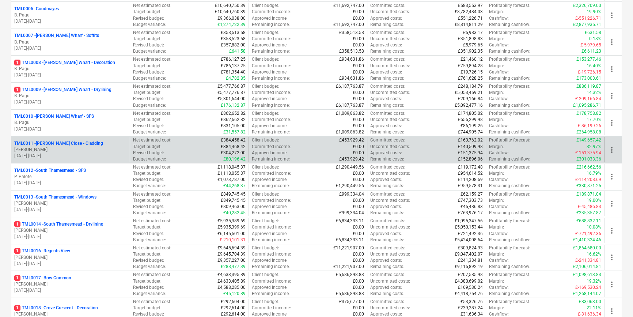
scroll to position [399, 0]
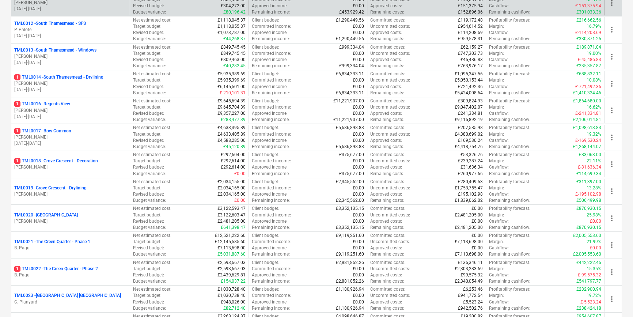
click at [75, 180] on div "TML0019 - [GEOGRAPHIC_DATA] - Drylining [PERSON_NAME]" at bounding box center [70, 191] width 118 height 25
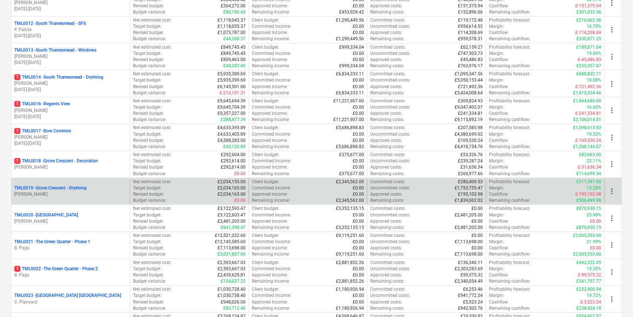
click at [67, 187] on p "TML0019 - Grove Crescent - Drylining" at bounding box center [50, 188] width 72 height 6
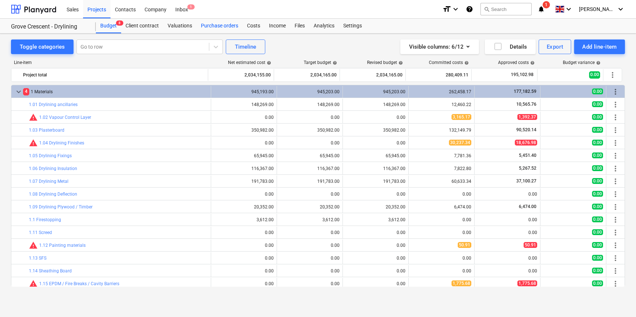
click at [218, 25] on div "Purchase orders" at bounding box center [219, 26] width 46 height 15
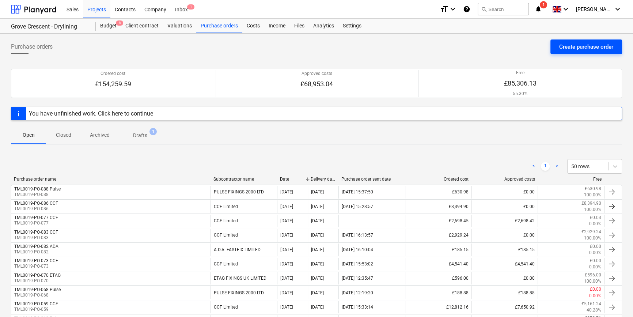
click at [505, 46] on div "Create purchase order" at bounding box center [586, 47] width 54 height 10
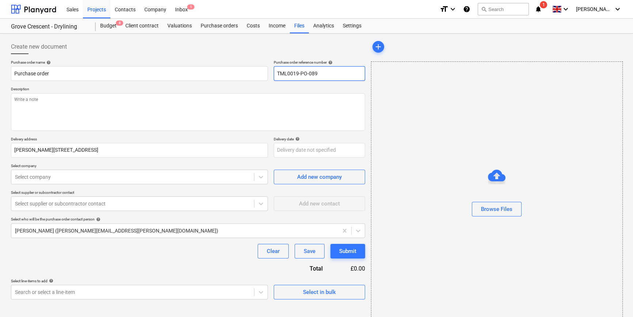
drag, startPoint x: 318, startPoint y: 75, endPoint x: 273, endPoint y: 74, distance: 45.3
click at [273, 74] on div "Purchase order name help Purchase order Purchase order reference number help TM…" at bounding box center [188, 70] width 354 height 21
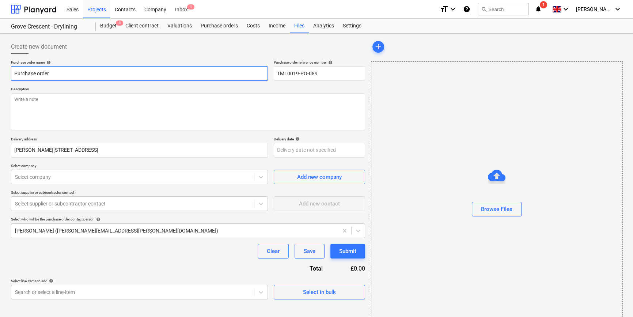
drag, startPoint x: 49, startPoint y: 71, endPoint x: 5, endPoint y: 72, distance: 43.9
click at [5, 72] on div "Create new document Purchase order name help Purchase order Purchase order refe…" at bounding box center [316, 184] width 633 height 300
paste input "TML0019-PO-089"
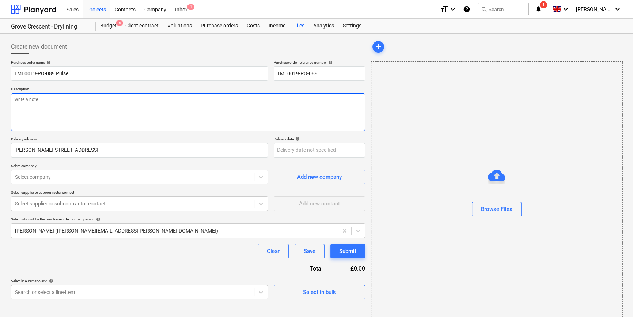
click at [35, 110] on textarea at bounding box center [188, 112] width 354 height 38
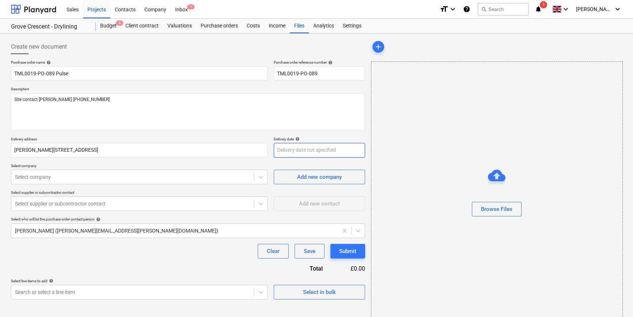
click at [306, 151] on body "Sales Projects Contacts Company Inbox 1 format_size keyboard_arrow_down help se…" at bounding box center [316, 158] width 633 height 317
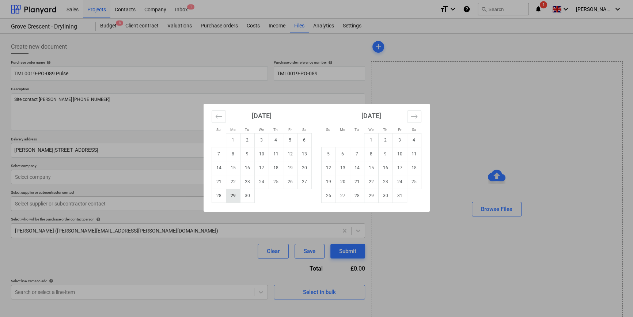
click at [233, 195] on td "29" at bounding box center [233, 196] width 14 height 14
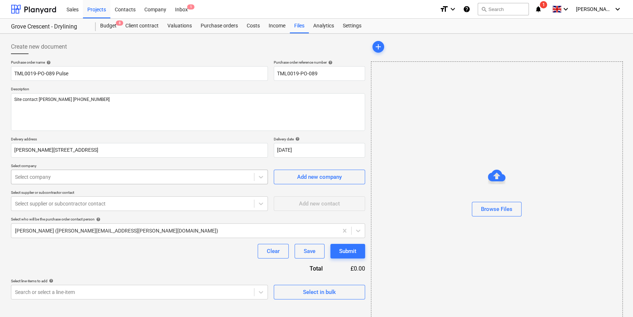
click at [149, 181] on div "Select company" at bounding box center [132, 177] width 243 height 10
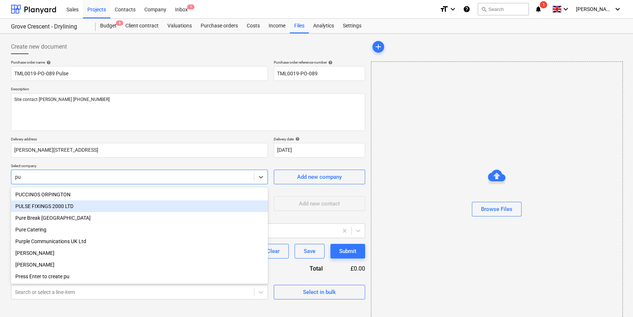
click at [71, 205] on div "PULSE FIXINGS 2000 LTD" at bounding box center [139, 206] width 257 height 12
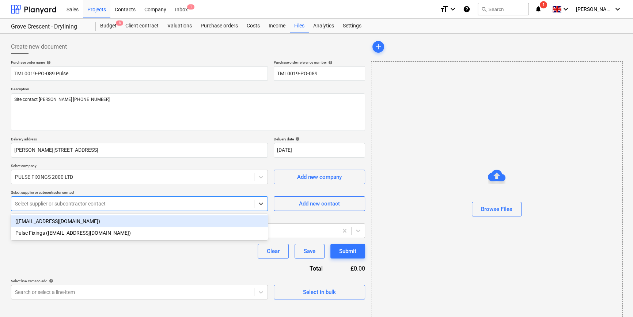
click at [70, 205] on div at bounding box center [132, 203] width 235 height 7
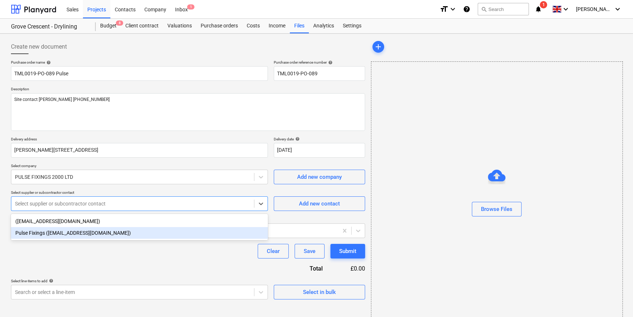
click at [60, 234] on div "Pulse Fixings ([EMAIL_ADDRESS][DOMAIN_NAME])" at bounding box center [139, 233] width 257 height 12
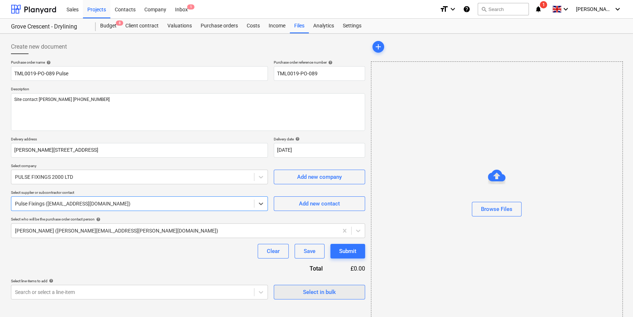
click at [299, 288] on span "Select in bulk" at bounding box center [319, 292] width 73 height 10
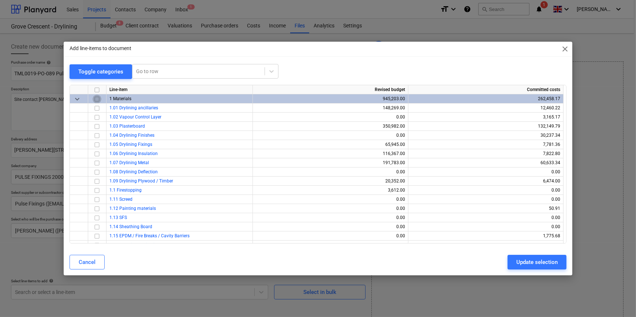
click at [95, 99] on input "checkbox" at bounding box center [97, 98] width 9 height 9
click at [97, 109] on input "checkbox" at bounding box center [97, 107] width 9 height 9
click at [505, 265] on div "Update selection" at bounding box center [536, 262] width 41 height 10
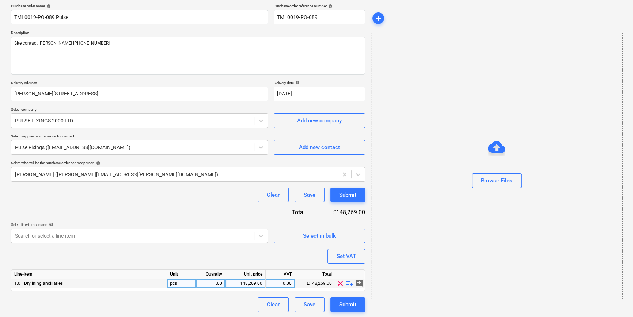
scroll to position [57, 0]
click at [347, 285] on span "playlist_add" at bounding box center [350, 283] width 9 height 9
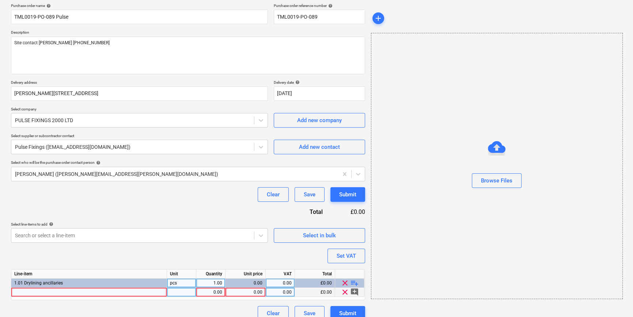
click at [29, 292] on div at bounding box center [89, 292] width 156 height 9
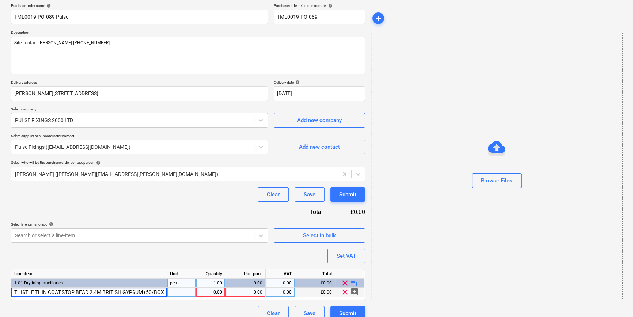
scroll to position [0, 3]
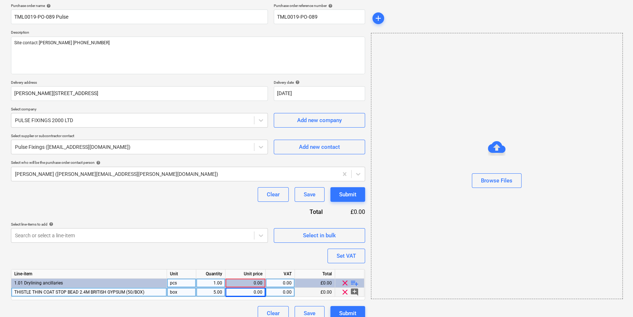
click at [244, 295] on div "0.00" at bounding box center [246, 292] width 34 height 9
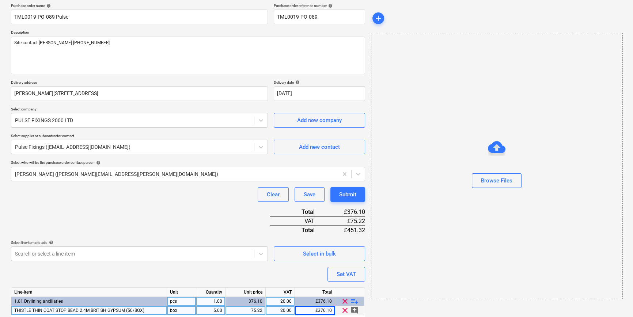
click at [253, 310] on div "75.22" at bounding box center [246, 310] width 34 height 9
click at [253, 310] on input "75.22" at bounding box center [246, 310] width 40 height 9
click at [227, 268] on div "Purchase order name help TML0019-PO-089 Pulse Purchase order reference number h…" at bounding box center [188, 171] width 354 height 336
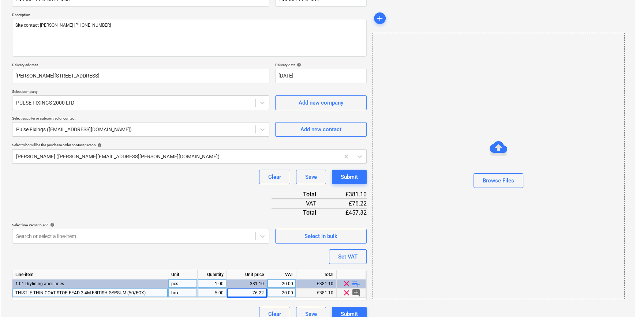
scroll to position [84, 0]
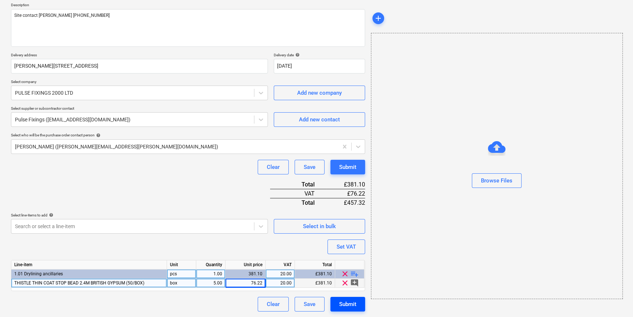
click at [348, 305] on div "Submit" at bounding box center [347, 304] width 17 height 10
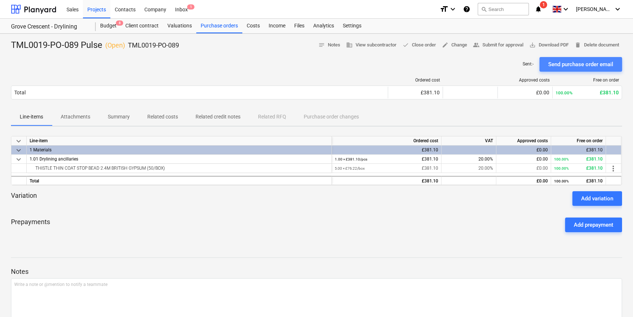
click at [505, 65] on div "Send purchase order email" at bounding box center [580, 65] width 65 height 10
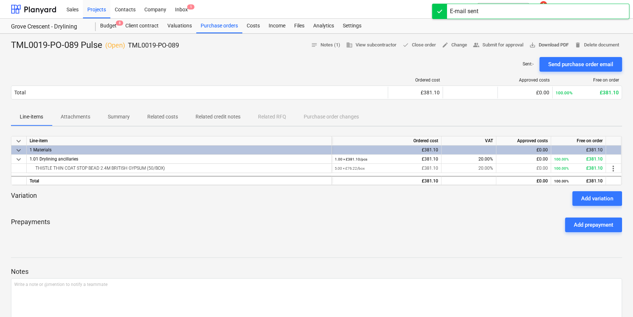
click at [505, 45] on span "save_alt Download PDF" at bounding box center [548, 45] width 39 height 8
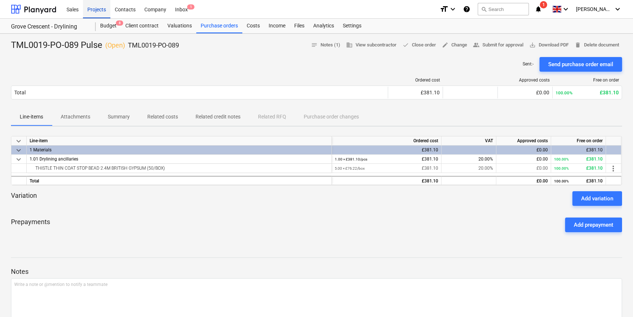
click at [88, 9] on div "Projects" at bounding box center [96, 9] width 27 height 19
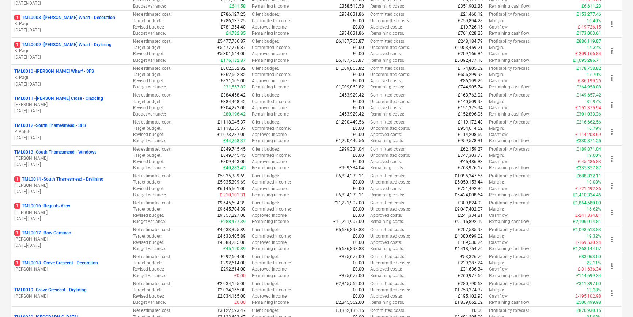
scroll to position [299, 0]
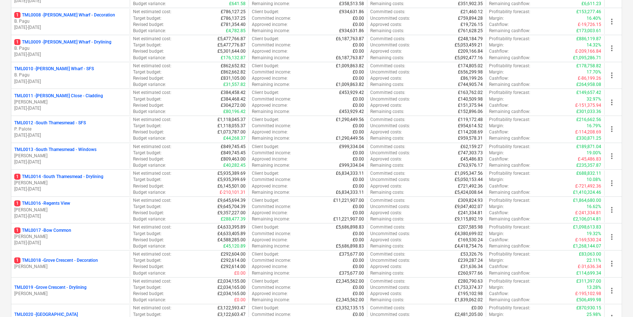
click at [107, 234] on p "[PERSON_NAME]" at bounding box center [70, 237] width 113 height 6
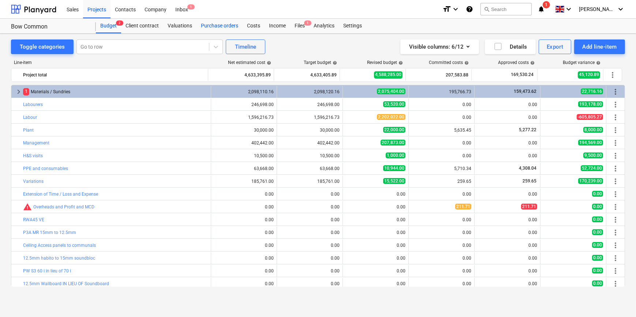
click at [222, 26] on div "Purchase orders" at bounding box center [219, 26] width 46 height 15
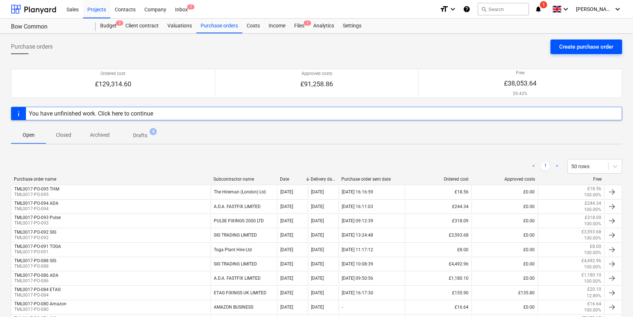
click at [505, 49] on div "Create purchase order" at bounding box center [586, 47] width 54 height 10
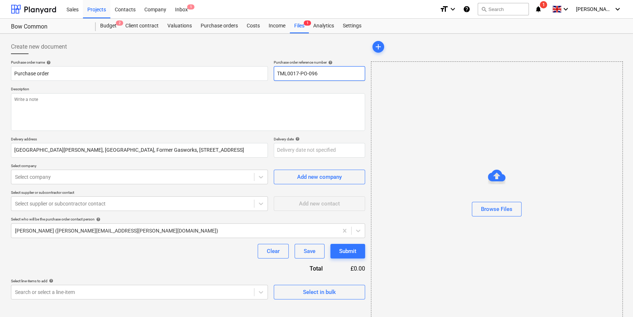
drag, startPoint x: 322, startPoint y: 72, endPoint x: 275, endPoint y: 73, distance: 47.2
click at [275, 73] on input "TML0017-PO-096" at bounding box center [319, 73] width 91 height 15
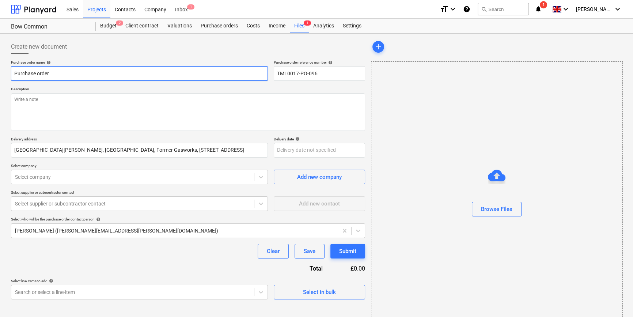
drag, startPoint x: 38, startPoint y: 73, endPoint x: 14, endPoint y: 73, distance: 24.1
click at [14, 73] on input "Purchase order" at bounding box center [139, 73] width 257 height 15
paste input "TML0017-PO-096"
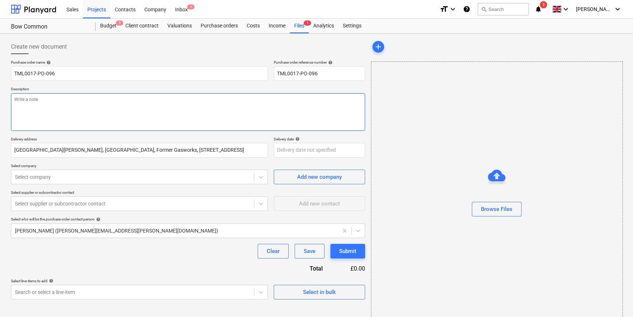
click at [30, 112] on textarea at bounding box center [188, 112] width 354 height 38
click at [40, 98] on textarea "Site contact [PERSON_NAME] [PHONE_NUMBER]" at bounding box center [188, 112] width 354 height 38
click at [44, 100] on textarea "Site contact [PERSON_NAME] [PHONE_NUMBER]" at bounding box center [188, 112] width 354 height 38
click at [19, 106] on textarea "Site contact [PERSON_NAME] [PHONE_NUMBER]" at bounding box center [188, 112] width 354 height 38
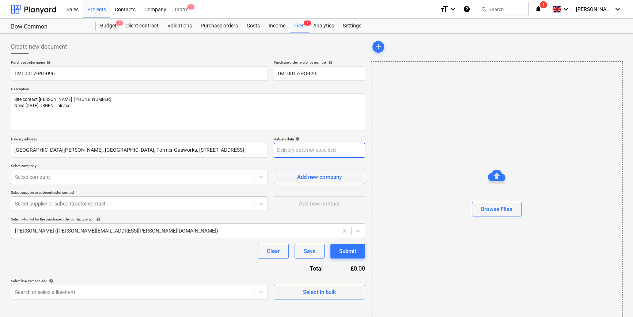
click at [289, 154] on body "Sales Projects Contacts Company Inbox 1 format_size keyboard_arrow_down help se…" at bounding box center [316, 158] width 633 height 317
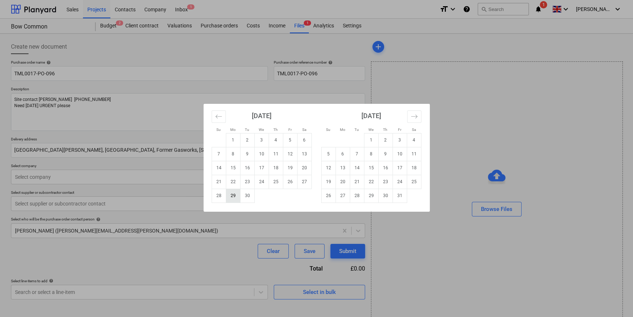
click at [231, 196] on td "29" at bounding box center [233, 196] width 14 height 14
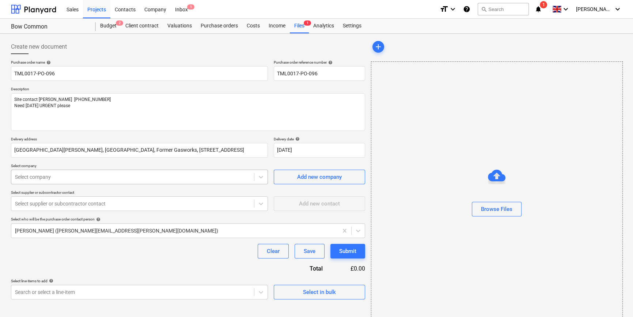
click at [108, 178] on div at bounding box center [132, 176] width 235 height 7
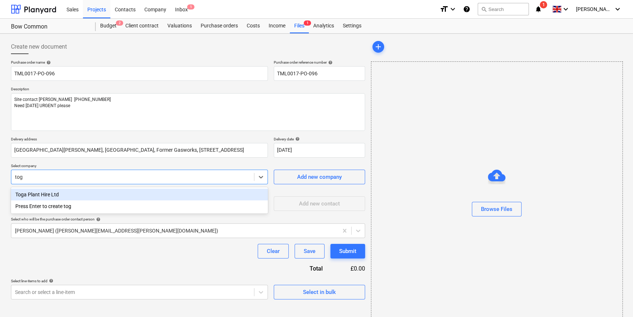
click at [61, 198] on div "Toga Plant Hire Ltd" at bounding box center [139, 195] width 257 height 12
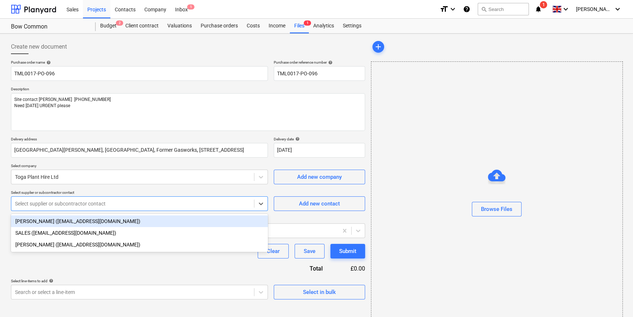
click at [60, 200] on div "Select supplier or subcontractor contact" at bounding box center [132, 204] width 243 height 10
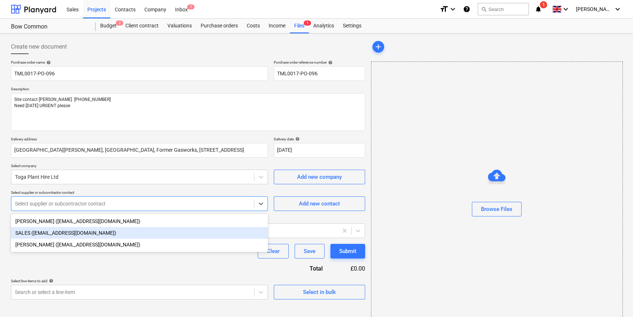
click at [54, 232] on div "SALES ([EMAIL_ADDRESS][DOMAIN_NAME])" at bounding box center [139, 233] width 257 height 12
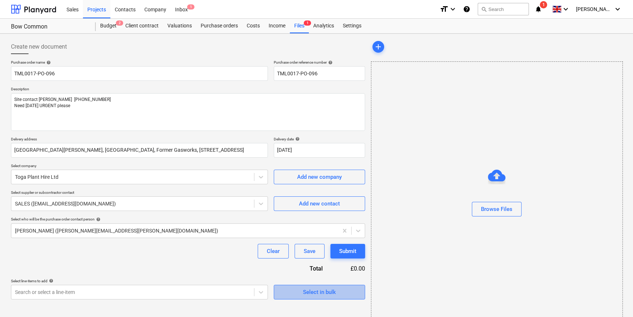
click at [309, 294] on div "Select in bulk" at bounding box center [319, 292] width 33 height 10
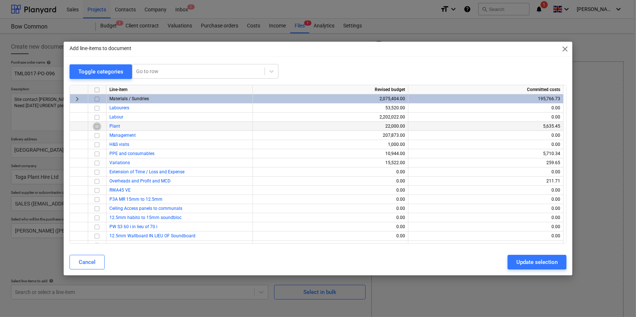
click at [98, 126] on input "checkbox" at bounding box center [97, 126] width 9 height 9
click at [505, 266] on div "Update selection" at bounding box center [536, 262] width 41 height 10
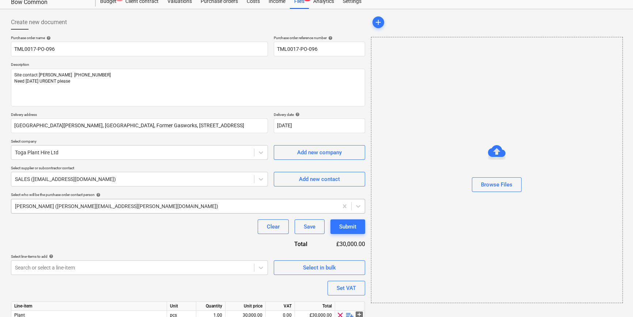
scroll to position [57, 0]
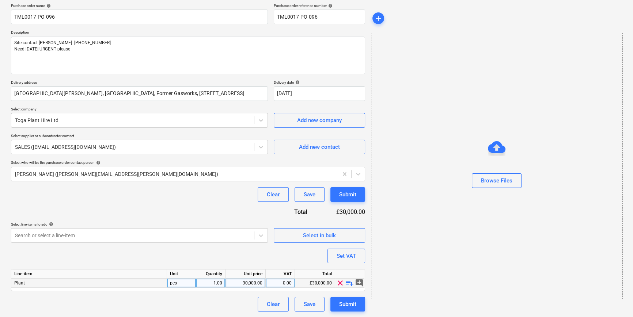
click at [351, 282] on span "playlist_add" at bounding box center [350, 283] width 9 height 9
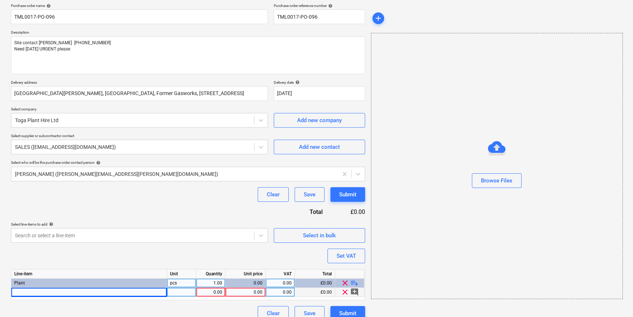
drag, startPoint x: 30, startPoint y: 293, endPoint x: 26, endPoint y: 292, distance: 4.4
click at [26, 292] on div at bounding box center [89, 292] width 156 height 9
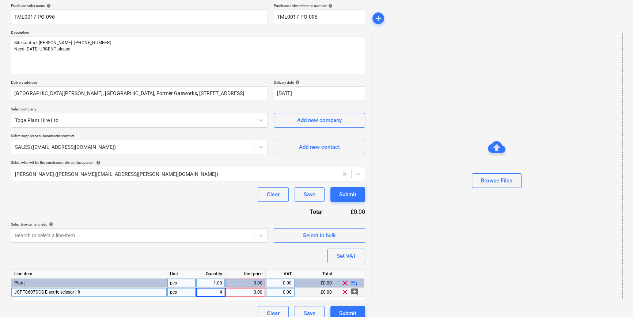
click at [187, 293] on div "pcs" at bounding box center [181, 292] width 29 height 9
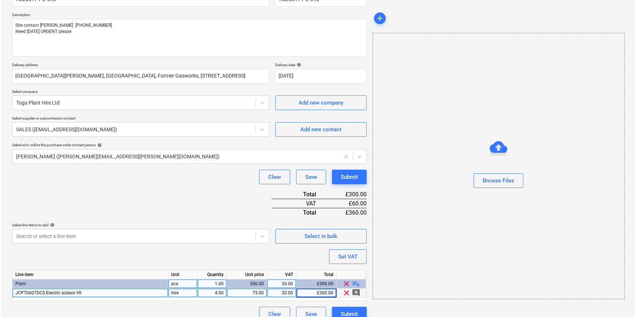
scroll to position [84, 0]
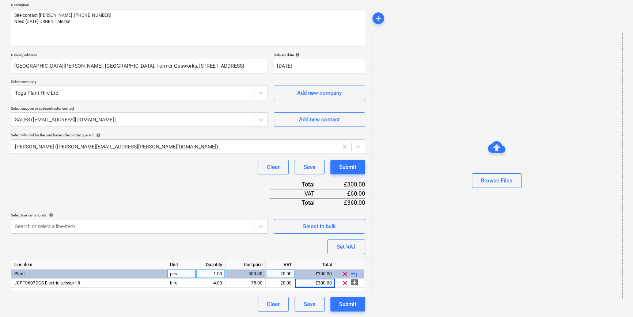
click at [356, 273] on span "playlist_add" at bounding box center [354, 273] width 9 height 9
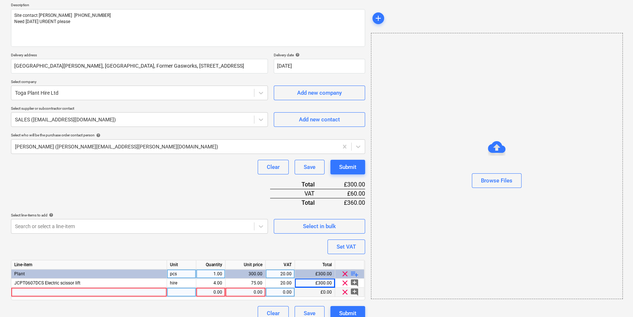
click at [42, 291] on div at bounding box center [89, 292] width 156 height 9
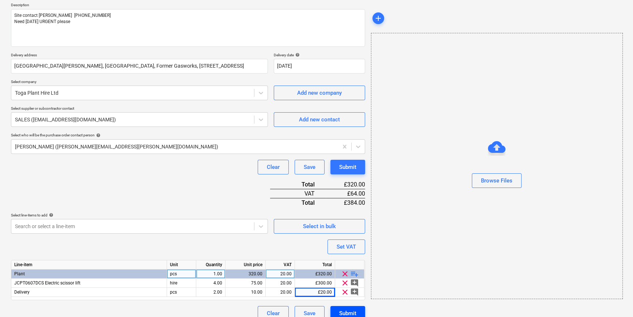
click at [348, 310] on div "Submit" at bounding box center [347, 314] width 17 height 10
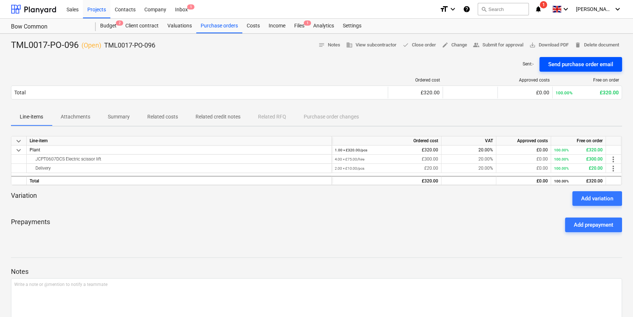
click at [505, 62] on div "Send purchase order email" at bounding box center [580, 65] width 65 height 10
click at [106, 160] on div "JCPT0607DCS Electric scissor lift" at bounding box center [179, 159] width 299 height 9
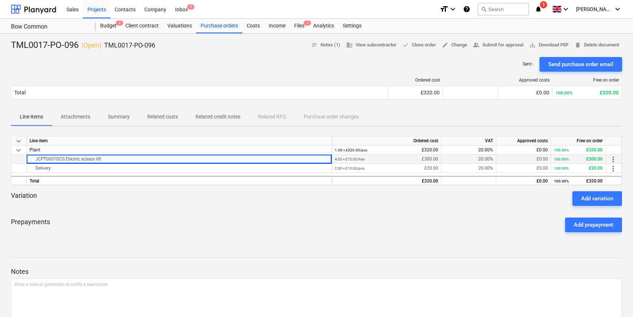
drag, startPoint x: 105, startPoint y: 160, endPoint x: 27, endPoint y: 162, distance: 78.6
click at [27, 162] on div "JCPT0607DCS Electric scissor lift" at bounding box center [179, 159] width 305 height 9
copy div "JCPT0607DCS Electric scissor lift"
click at [505, 46] on span "save_alt Download PDF" at bounding box center [548, 45] width 39 height 8
click at [229, 29] on div "Purchase orders" at bounding box center [219, 26] width 46 height 15
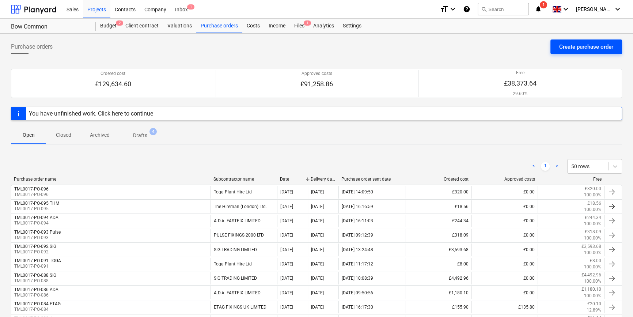
click at [505, 50] on div "Create purchase order" at bounding box center [586, 47] width 54 height 10
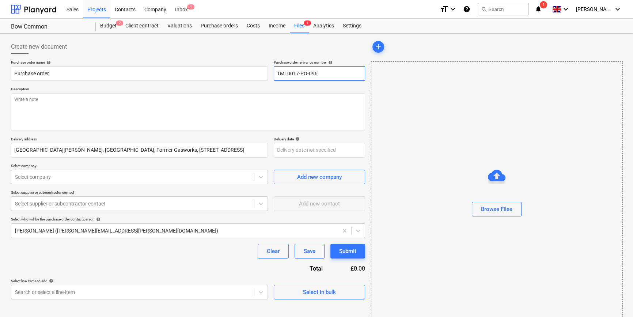
click at [325, 74] on input "TML0017-PO-096" at bounding box center [319, 73] width 91 height 15
drag, startPoint x: 323, startPoint y: 73, endPoint x: 276, endPoint y: 74, distance: 46.8
click at [276, 74] on input "TML0017-PO-097" at bounding box center [319, 73] width 91 height 15
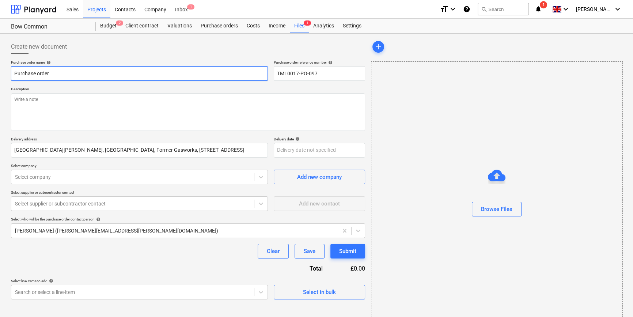
drag, startPoint x: 49, startPoint y: 75, endPoint x: 11, endPoint y: 75, distance: 38.8
click at [11, 75] on input "Purchase order" at bounding box center [139, 73] width 257 height 15
paste input "TML0017-PO-097"
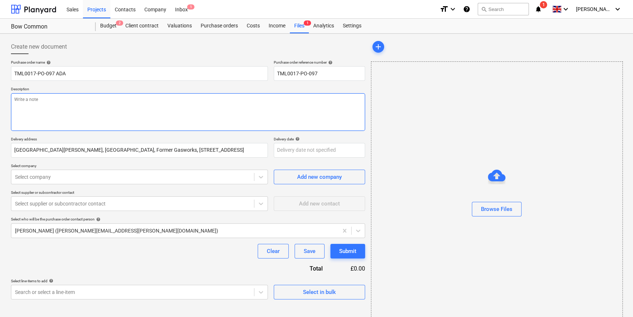
click at [59, 112] on textarea at bounding box center [188, 112] width 354 height 38
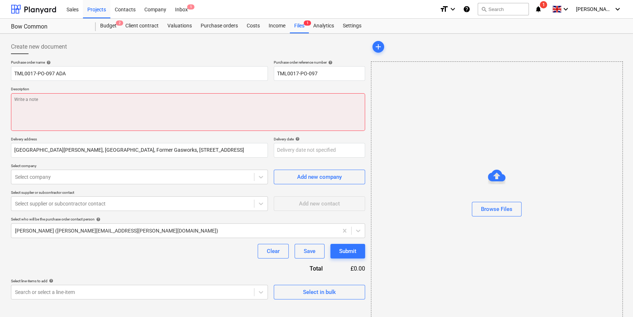
paste textarea "Site contact [PERSON_NAME] [PHONE_NUMBER]"
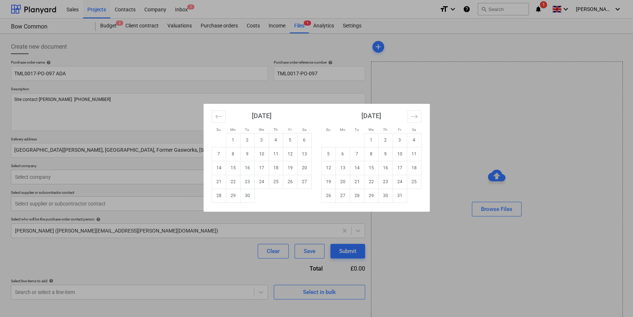
click at [291, 152] on body "Sales Projects Contacts Company Inbox 1 format_size keyboard_arrow_down help se…" at bounding box center [316, 158] width 633 height 317
click at [230, 199] on td "29" at bounding box center [233, 196] width 14 height 14
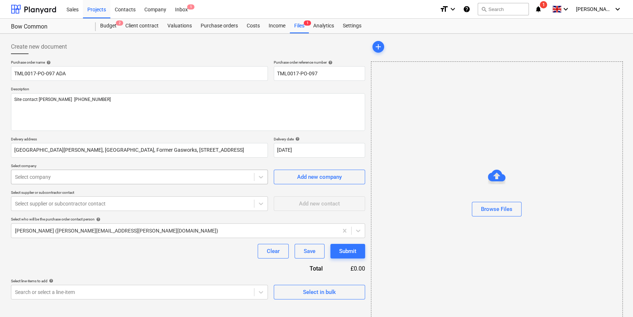
click at [105, 175] on div at bounding box center [132, 176] width 235 height 7
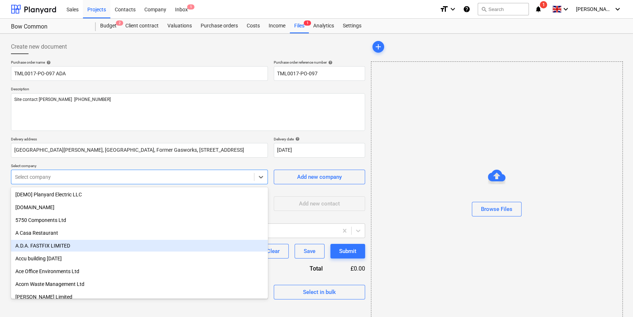
click at [48, 248] on div "A.D.A. FASTFIX LIMITED" at bounding box center [139, 246] width 257 height 12
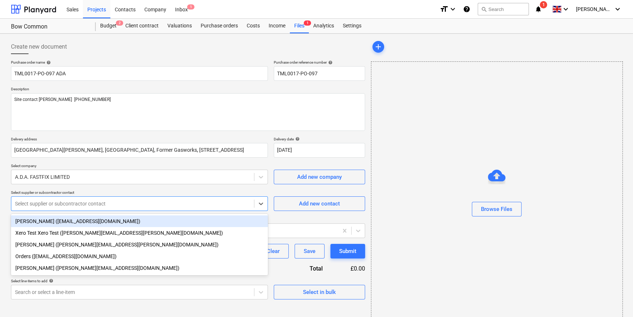
click at [54, 204] on div at bounding box center [132, 203] width 235 height 7
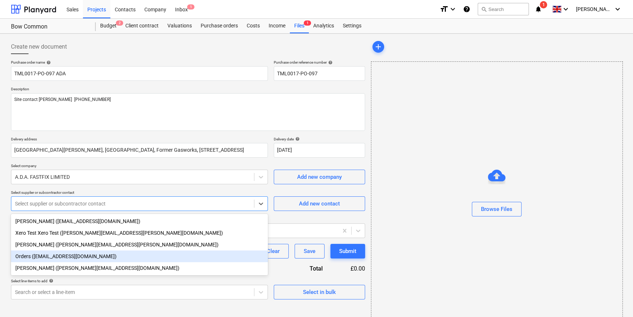
click at [50, 259] on div "Orders ([EMAIL_ADDRESS][DOMAIN_NAME])" at bounding box center [139, 256] width 257 height 12
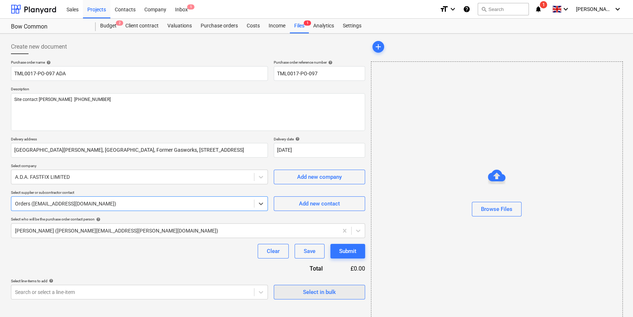
click at [327, 296] on div "Select in bulk" at bounding box center [319, 292] width 33 height 10
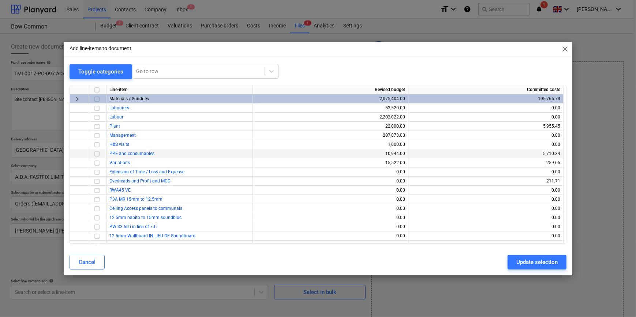
click at [98, 153] on input "checkbox" at bounding box center [97, 153] width 9 height 9
click at [505, 263] on div "Update selection" at bounding box center [536, 262] width 41 height 10
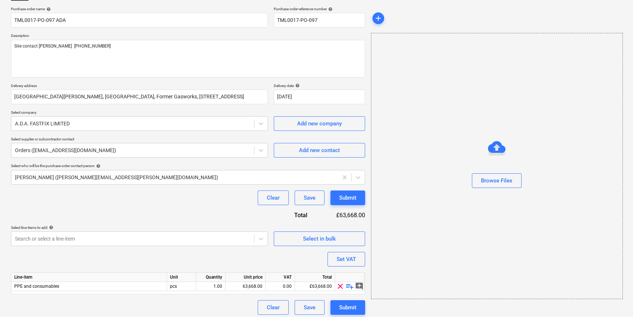
scroll to position [57, 0]
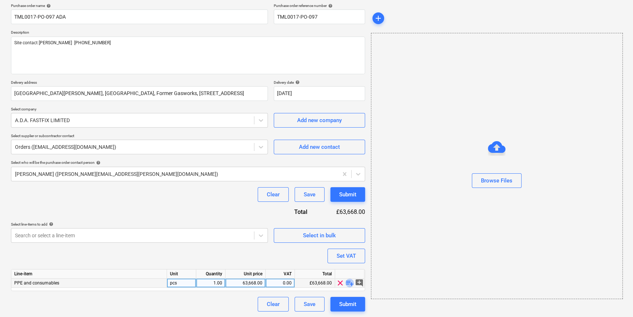
click at [347, 284] on span "playlist_add" at bounding box center [350, 283] width 9 height 9
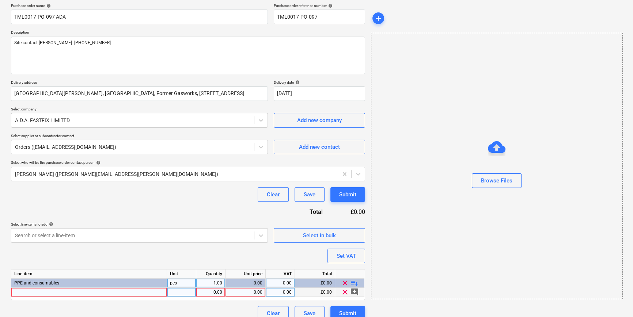
click at [35, 292] on div at bounding box center [89, 292] width 156 height 9
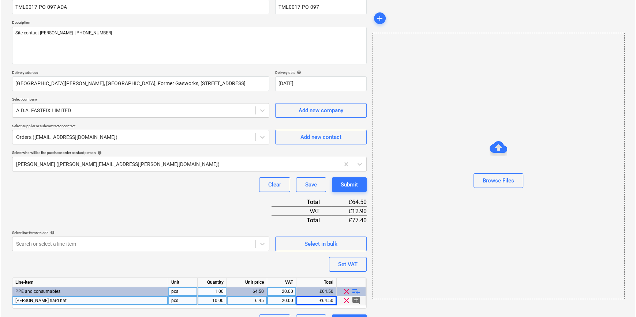
scroll to position [84, 0]
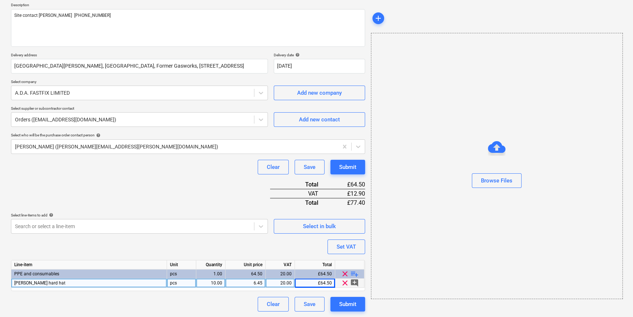
click at [353, 272] on span "playlist_add" at bounding box center [354, 273] width 9 height 9
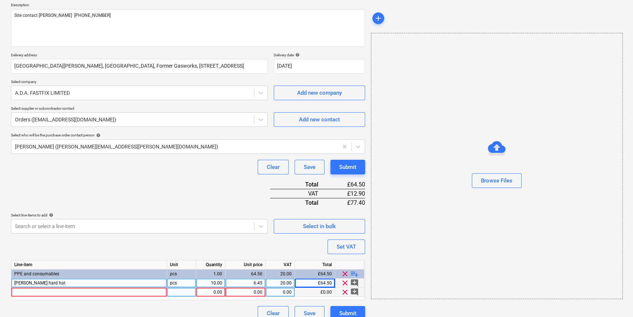
click at [34, 291] on div at bounding box center [89, 292] width 156 height 9
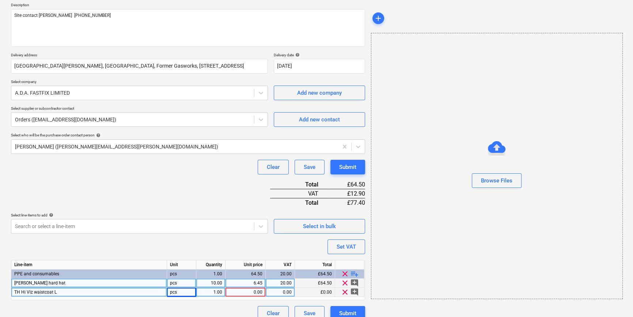
click at [34, 291] on span "TH Hi Viz waistcoat L" at bounding box center [35, 292] width 42 height 5
click at [36, 290] on input "TH Hi Viz waistcoat L" at bounding box center [88, 292] width 155 height 9
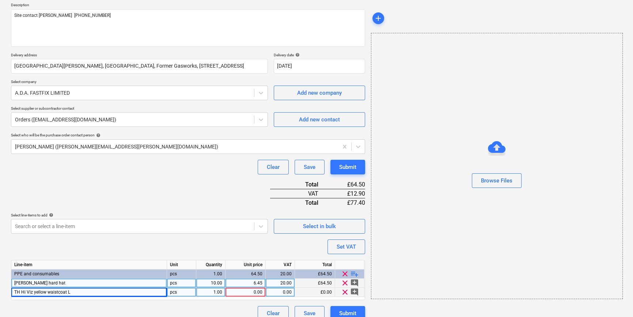
click at [205, 292] on div "1.00" at bounding box center [210, 292] width 23 height 9
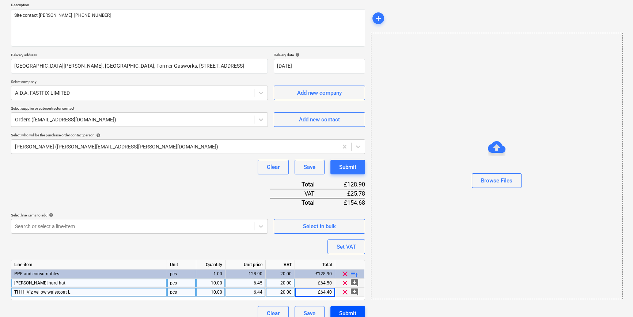
click at [354, 311] on div "Submit" at bounding box center [347, 314] width 17 height 10
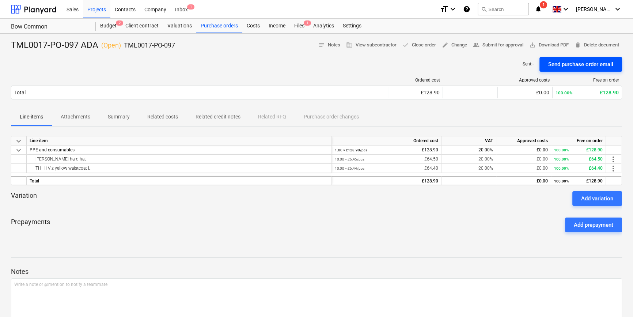
click at [505, 66] on div "Send purchase order email" at bounding box center [580, 65] width 65 height 10
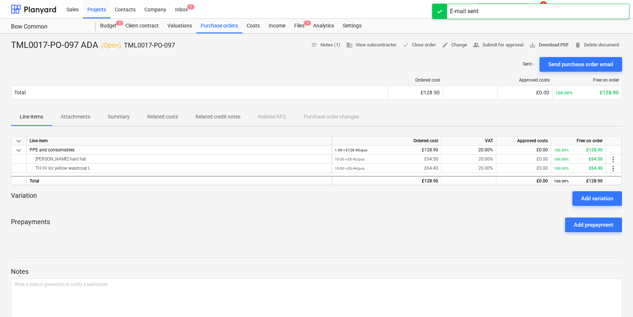
click at [505, 47] on span "save_alt Download PDF" at bounding box center [548, 45] width 39 height 8
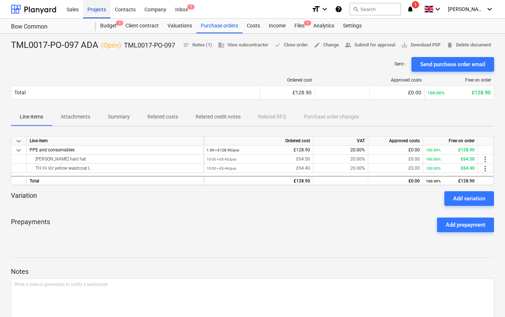
click at [98, 11] on div "Projects" at bounding box center [96, 9] width 27 height 19
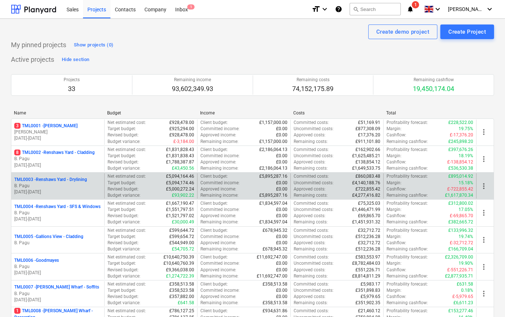
click at [63, 188] on p "B. Pagu" at bounding box center [57, 186] width 87 height 6
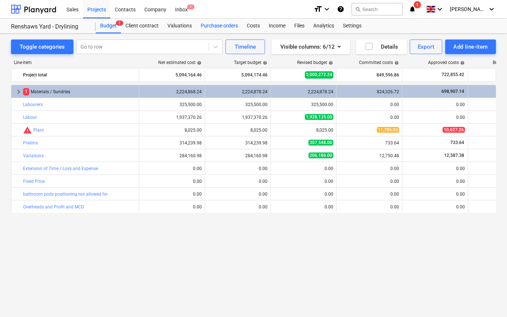
click at [219, 25] on div "Purchase orders" at bounding box center [219, 26] width 46 height 15
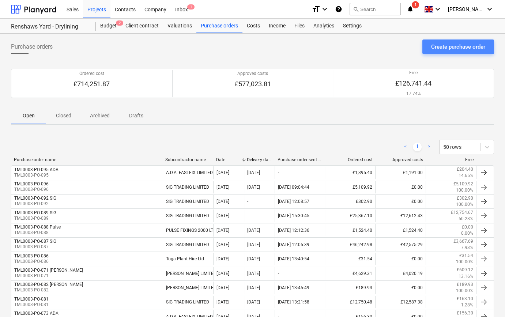
click at [456, 48] on div "Create purchase order" at bounding box center [458, 47] width 54 height 10
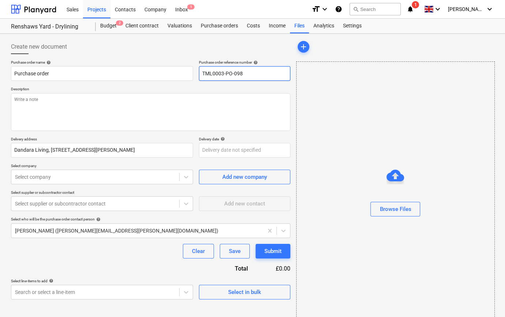
drag, startPoint x: 250, startPoint y: 74, endPoint x: 199, endPoint y: 73, distance: 50.8
click at [199, 73] on input "TML0003-PO-098" at bounding box center [244, 73] width 91 height 15
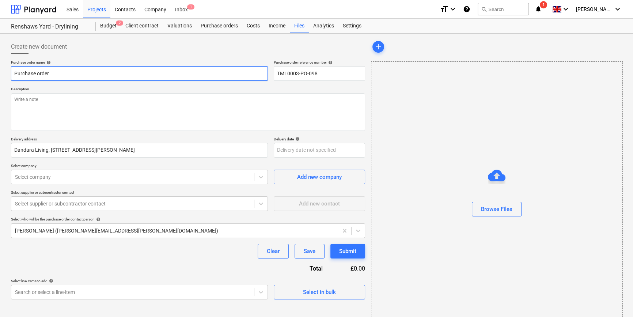
click at [42, 72] on input "Purchase order" at bounding box center [139, 73] width 257 height 15
drag, startPoint x: 32, startPoint y: 72, endPoint x: 10, endPoint y: 72, distance: 21.9
click at [10, 72] on div "Create new document Purchase order name help Purchase order Purchase order refe…" at bounding box center [188, 184] width 360 height 294
paste input "TML0003-PO-098"
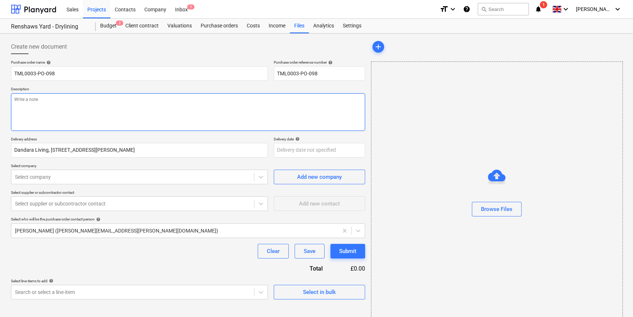
click at [46, 111] on textarea at bounding box center [188, 112] width 354 height 38
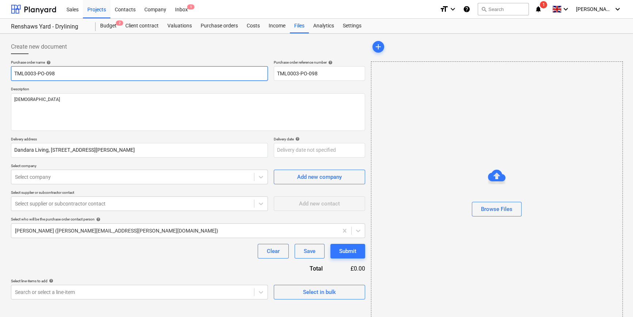
click at [72, 71] on input "TML0003-PO-098" at bounding box center [139, 73] width 257 height 15
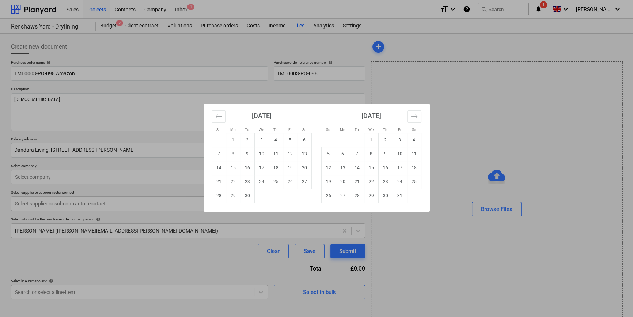
click at [329, 151] on body "Sales Projects Contacts Company Inbox 1 format_size keyboard_arrow_down help se…" at bounding box center [316, 158] width 633 height 317
click at [370, 139] on td "1" at bounding box center [371, 140] width 14 height 14
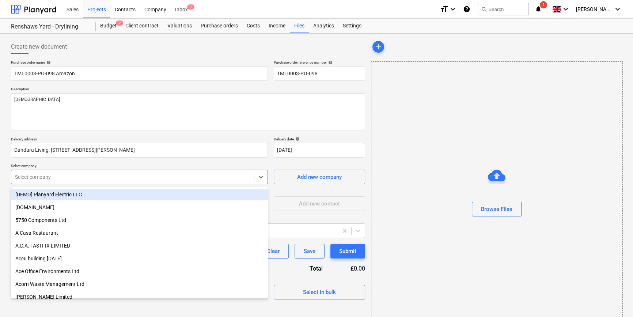
click at [115, 172] on div "Select company" at bounding box center [132, 177] width 243 height 10
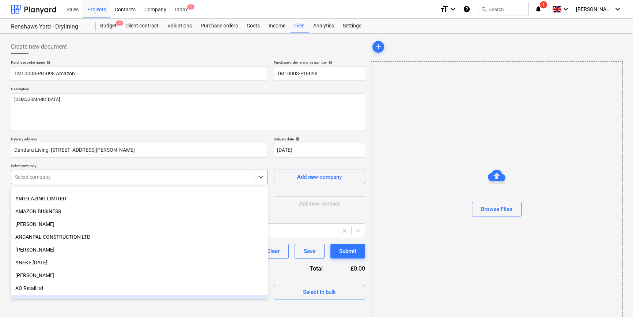
scroll to position [266, 0]
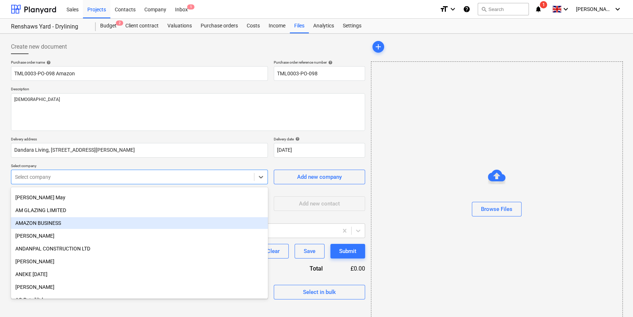
click at [48, 221] on div "AMAZON BUSINESS" at bounding box center [139, 223] width 257 height 12
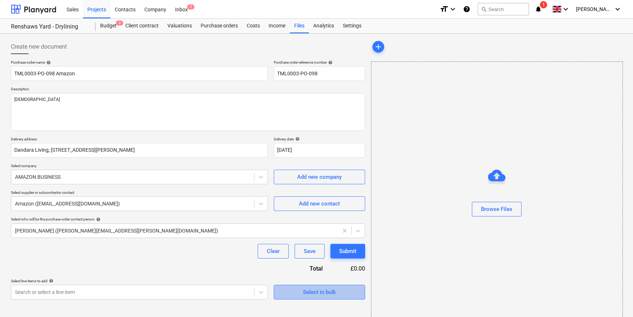
click at [287, 290] on span "Select in bulk" at bounding box center [319, 292] width 73 height 10
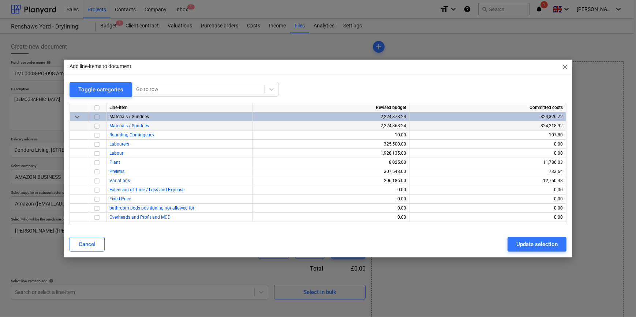
click at [98, 124] on input "checkbox" at bounding box center [97, 126] width 9 height 9
click at [505, 245] on div "Update selection" at bounding box center [536, 245] width 41 height 10
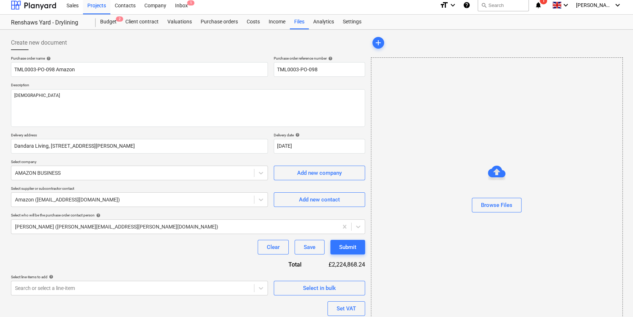
scroll to position [57, 0]
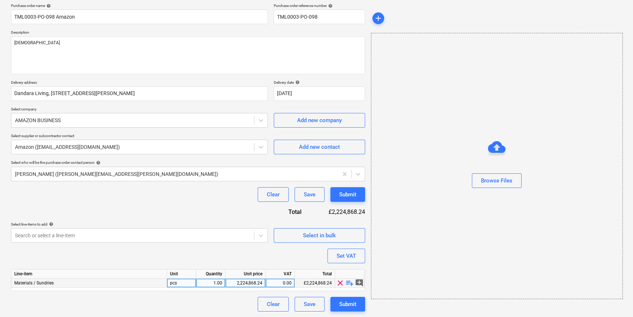
click at [347, 282] on span "playlist_add" at bounding box center [350, 283] width 9 height 9
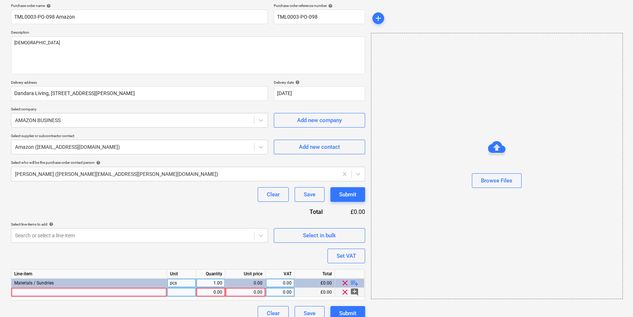
click at [29, 290] on div at bounding box center [89, 292] width 156 height 9
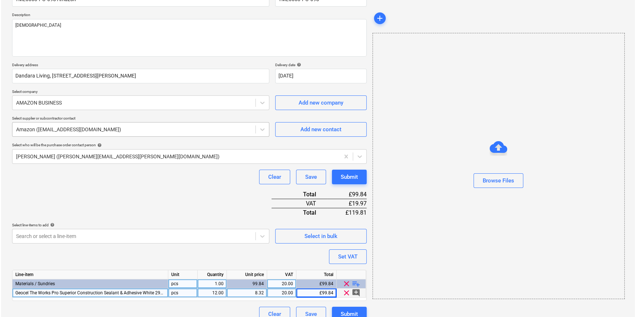
scroll to position [84, 0]
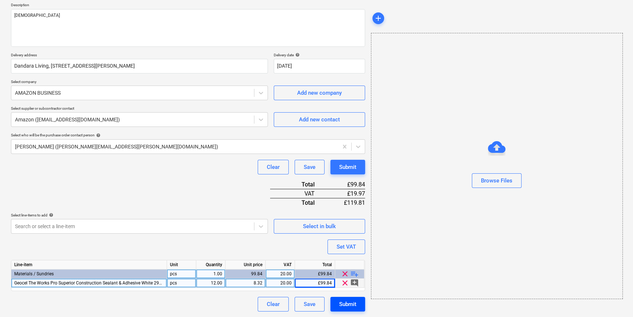
click at [351, 303] on div "Submit" at bounding box center [347, 304] width 17 height 10
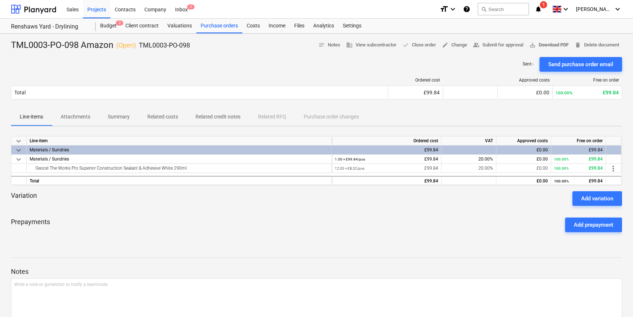
click at [505, 44] on span "save_alt Download PDF" at bounding box center [548, 45] width 39 height 8
drag, startPoint x: 226, startPoint y: 31, endPoint x: 230, endPoint y: 31, distance: 4.4
click at [226, 31] on div "Purchase orders" at bounding box center [219, 26] width 46 height 15
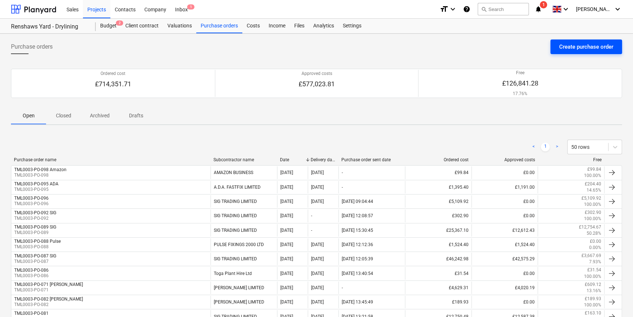
click at [505, 48] on div "Create purchase order" at bounding box center [586, 47] width 54 height 10
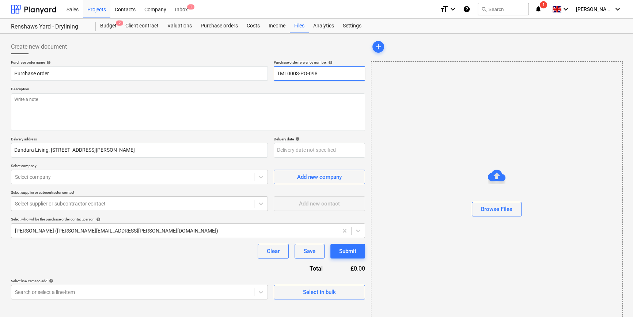
click at [317, 73] on input "TML0003-PO-098" at bounding box center [319, 73] width 91 height 15
drag, startPoint x: 317, startPoint y: 73, endPoint x: 277, endPoint y: 75, distance: 40.3
click at [277, 75] on input "TML0003-PO-099" at bounding box center [319, 73] width 91 height 15
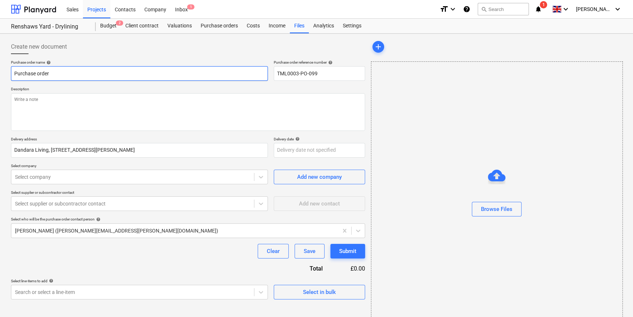
drag, startPoint x: 53, startPoint y: 72, endPoint x: 11, endPoint y: 76, distance: 42.3
click at [11, 76] on input "Purchase order" at bounding box center [139, 73] width 257 height 15
paste input "TML0003-PO-099"
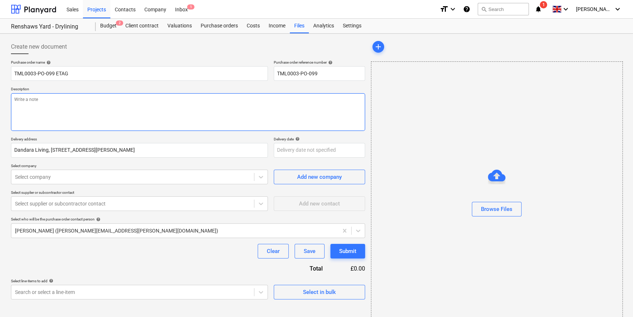
click at [33, 114] on textarea at bounding box center [188, 112] width 354 height 38
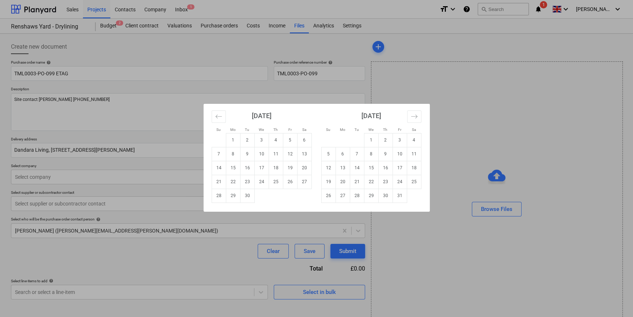
click at [282, 153] on body "Sales Projects Contacts Company Inbox 1 format_size keyboard_arrow_down help se…" at bounding box center [316, 158] width 633 height 317
click at [243, 196] on td "30" at bounding box center [247, 196] width 14 height 14
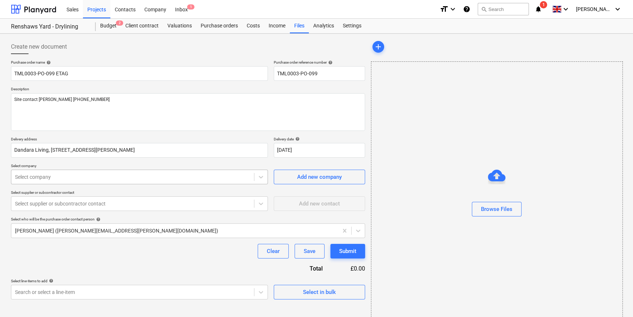
click at [87, 179] on div at bounding box center [132, 176] width 235 height 7
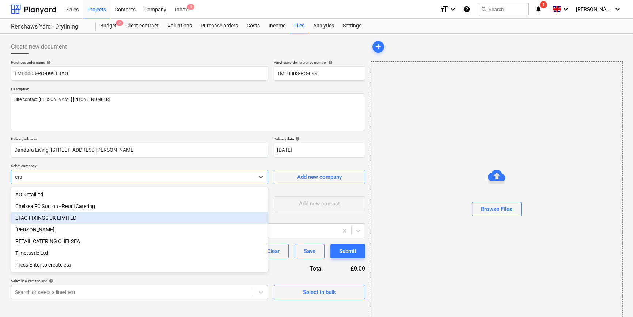
click at [50, 219] on div "ETAG FIXINGS UK LIMITED" at bounding box center [139, 218] width 257 height 12
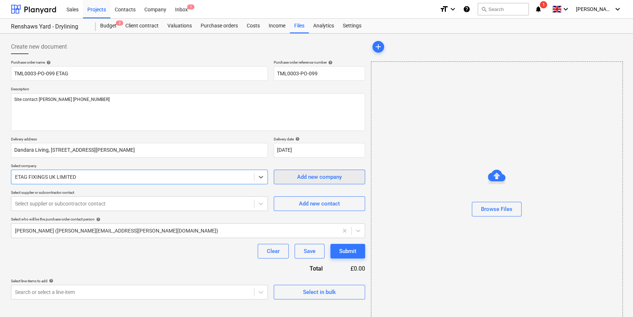
click at [300, 180] on div "Add new company" at bounding box center [319, 177] width 45 height 10
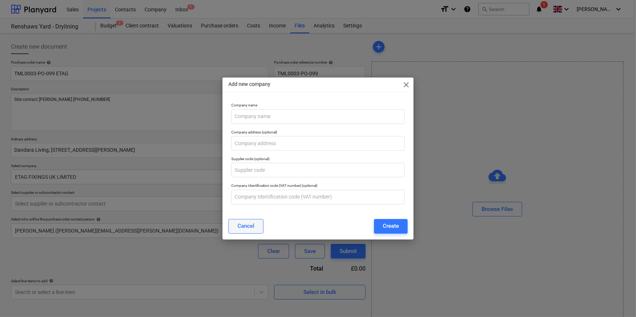
click at [250, 230] on div "Cancel" at bounding box center [245, 226] width 17 height 10
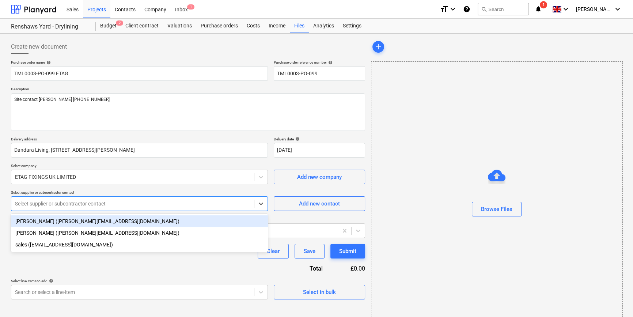
click at [24, 199] on div "Select supplier or subcontractor contact" at bounding box center [132, 204] width 243 height 10
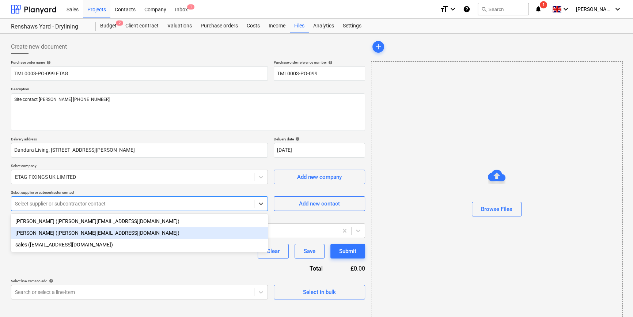
click at [31, 234] on div "[PERSON_NAME] ([PERSON_NAME][EMAIL_ADDRESS][DOMAIN_NAME])" at bounding box center [139, 233] width 257 height 12
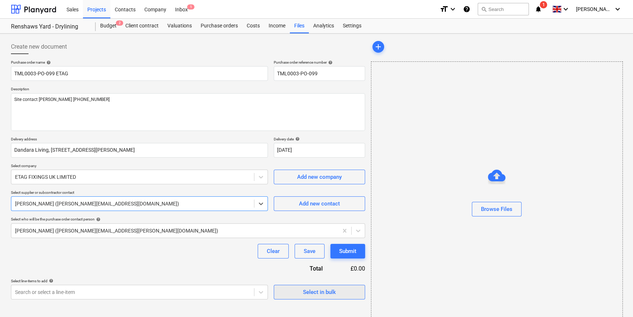
click at [304, 294] on div "Select in bulk" at bounding box center [319, 292] width 33 height 10
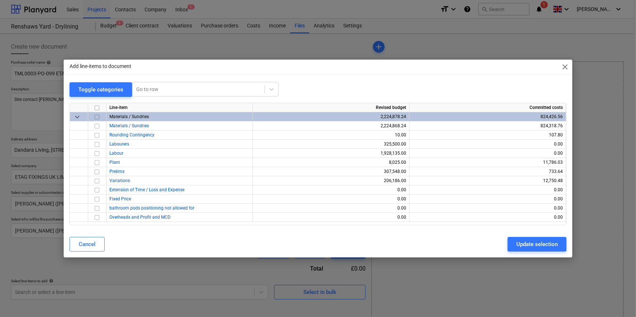
drag, startPoint x: 98, startPoint y: 115, endPoint x: 105, endPoint y: 114, distance: 6.6
click at [98, 115] on input "checkbox" at bounding box center [97, 117] width 9 height 9
click at [505, 243] on div "Update selection" at bounding box center [536, 245] width 41 height 10
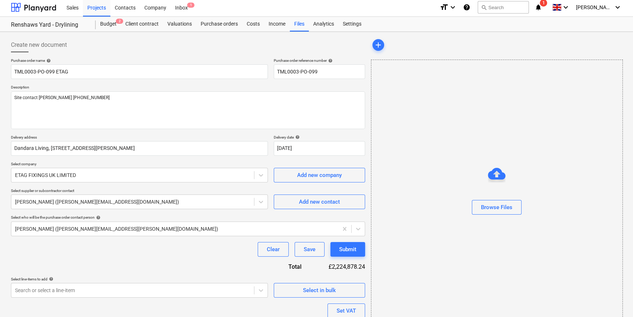
scroll to position [66, 0]
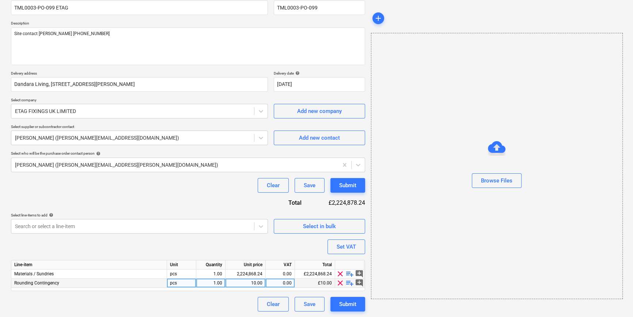
click at [342, 286] on span "clear" at bounding box center [340, 283] width 9 height 9
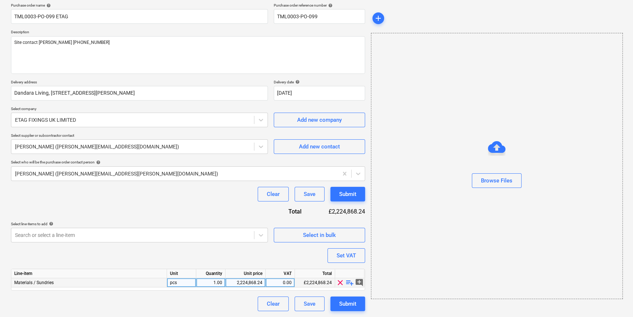
scroll to position [57, 0]
click at [348, 284] on span "playlist_add" at bounding box center [350, 283] width 9 height 9
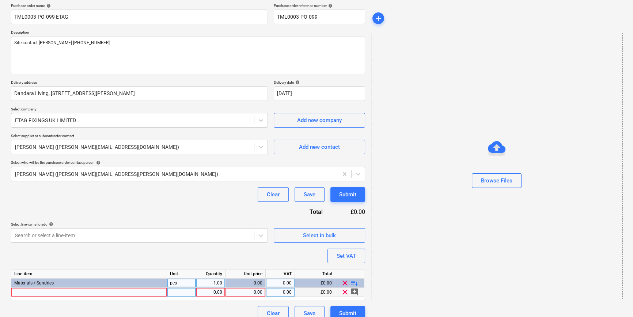
click at [19, 292] on div at bounding box center [89, 292] width 156 height 9
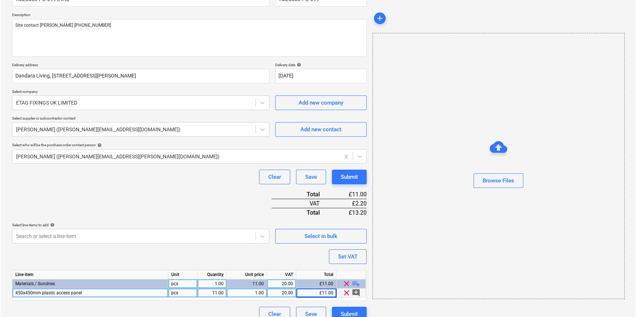
scroll to position [84, 0]
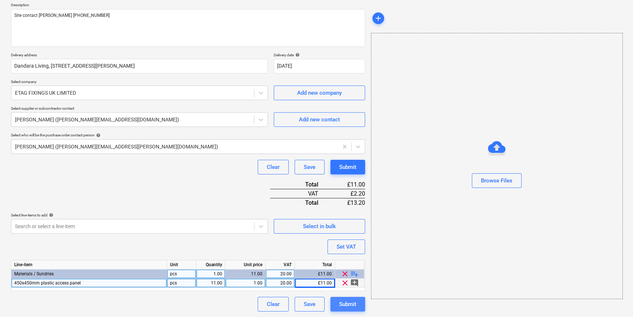
click at [344, 309] on button "Submit" at bounding box center [348, 304] width 35 height 15
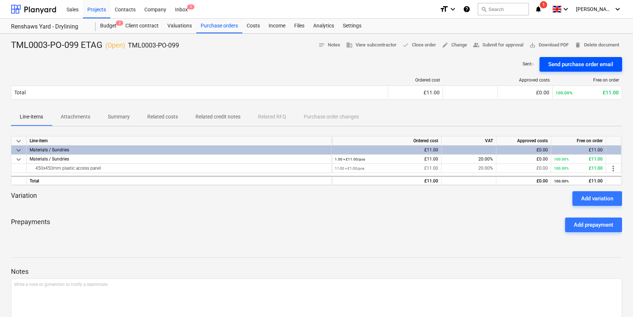
click at [505, 66] on div "Send purchase order email" at bounding box center [580, 65] width 65 height 10
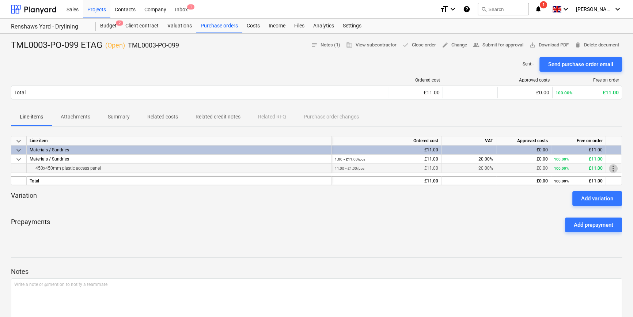
click at [505, 168] on span "more_vert" at bounding box center [613, 168] width 9 height 9
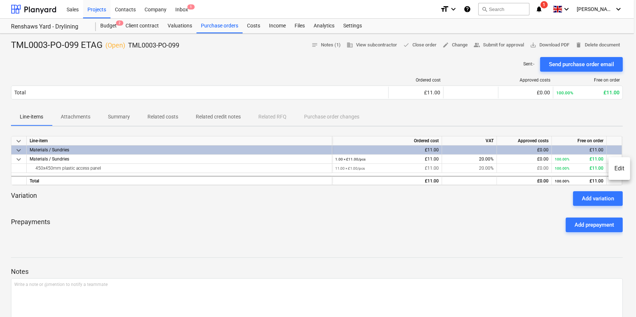
click at [505, 170] on li "Edit" at bounding box center [619, 168] width 22 height 17
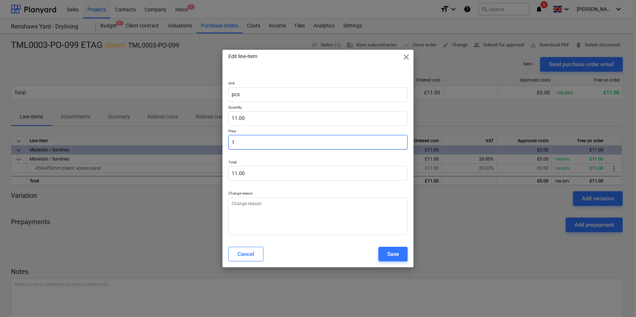
drag, startPoint x: 244, startPoint y: 138, endPoint x: 219, endPoint y: 142, distance: 25.2
click at [219, 142] on div "Edit line-item close Unit pcs Quantity 11.00 Price 1 Total 11.00 Change reason …" at bounding box center [318, 158] width 636 height 317
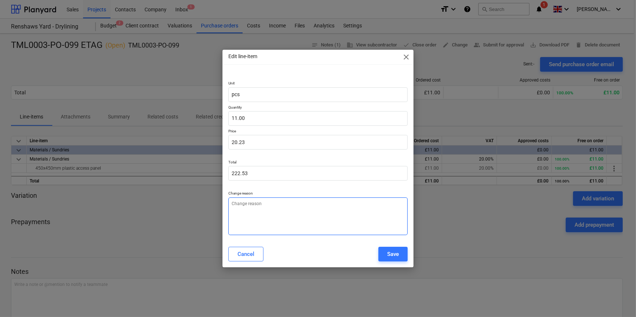
click at [284, 206] on textarea at bounding box center [317, 216] width 179 height 38
click at [400, 256] on button "Save" at bounding box center [392, 254] width 29 height 15
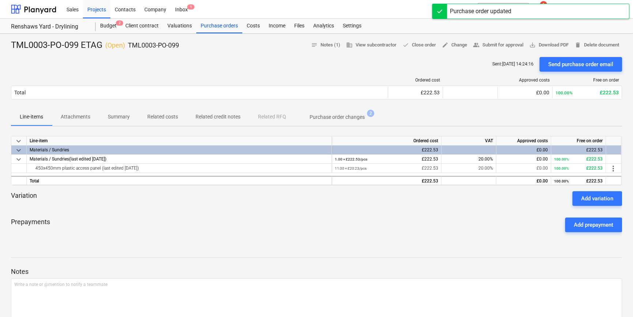
click at [310, 208] on div at bounding box center [316, 209] width 611 height 6
click at [505, 46] on span "save_alt Download PDF" at bounding box center [548, 45] width 39 height 8
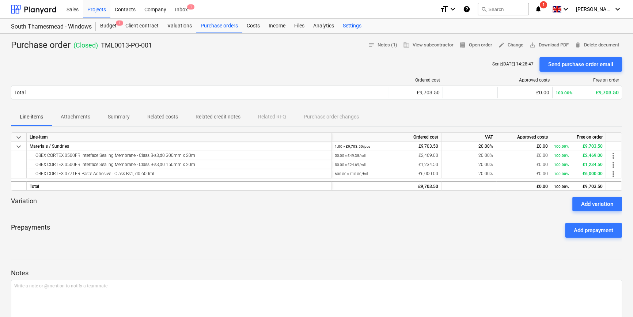
click at [351, 22] on div "Settings" at bounding box center [352, 26] width 27 height 15
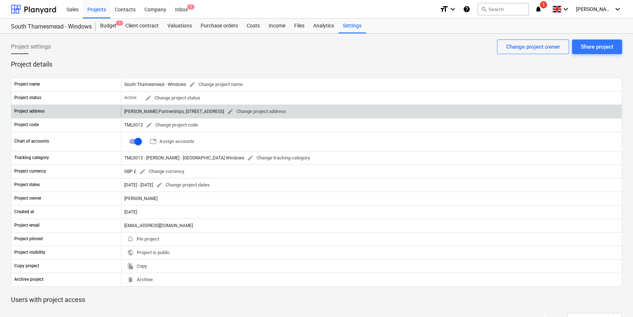
drag, startPoint x: 303, startPoint y: 110, endPoint x: 241, endPoint y: 114, distance: 61.9
click at [241, 114] on div "Lovell Partnerships, Lakeside Centre, South Thamesmead, Bazalgette Way, London …" at bounding box center [206, 111] width 165 height 11
drag, startPoint x: 301, startPoint y: 109, endPoint x: 123, endPoint y: 113, distance: 178.5
click at [123, 113] on div "Lovell Partnerships, Lakeside Centre, South Thamesmead, Bazalgette Way, London …" at bounding box center [371, 112] width 501 height 12
copy div "Lovell Partnerships, Lakeside Centre, South Thamesmead, Bazalgette Way, London …"
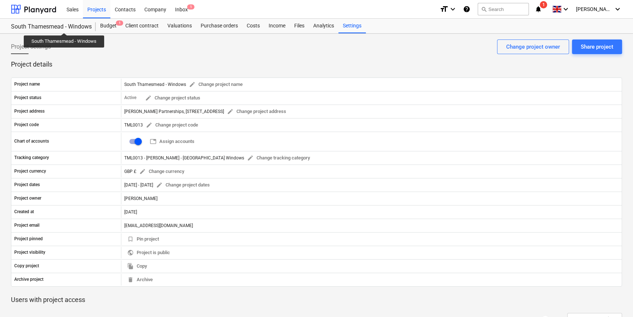
click at [64, 26] on div "South Thamesmead - Windows" at bounding box center [49, 27] width 76 height 8
click at [98, 9] on div "Projects" at bounding box center [96, 9] width 27 height 19
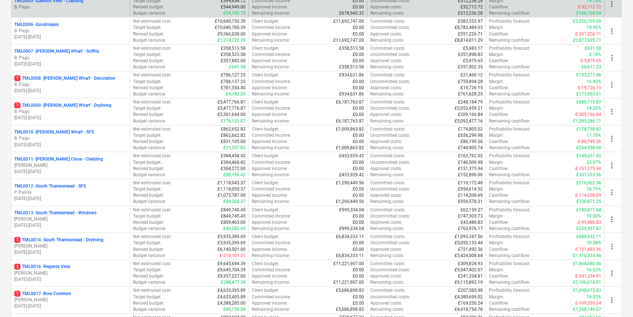
scroll to position [266, 0]
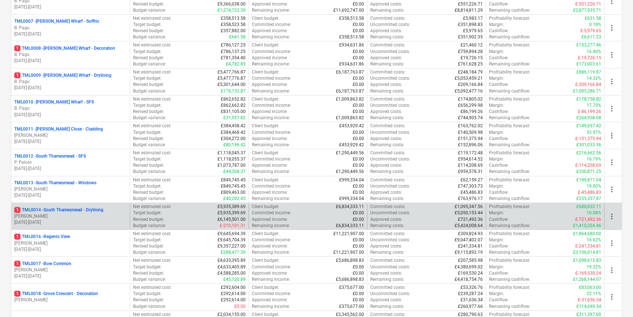
click at [88, 223] on p "06.01.2025 - 07.09.2026" at bounding box center [70, 222] width 113 height 6
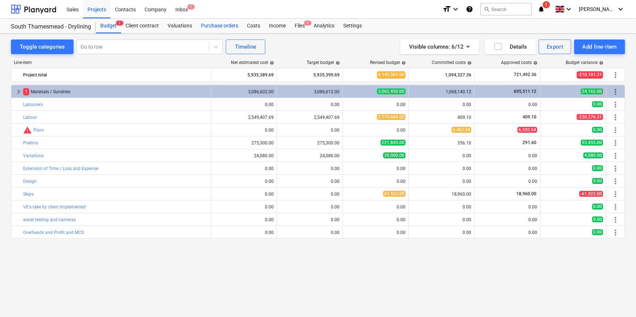
click at [210, 26] on div "Purchase orders" at bounding box center [219, 26] width 46 height 15
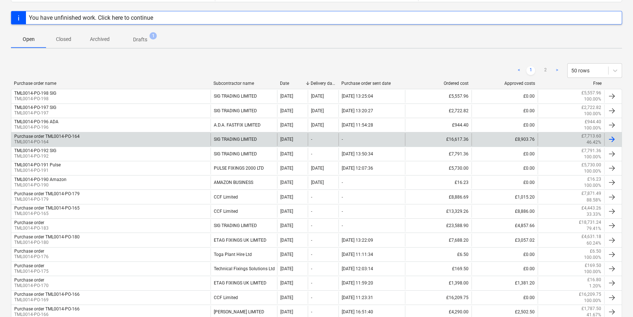
scroll to position [99, 0]
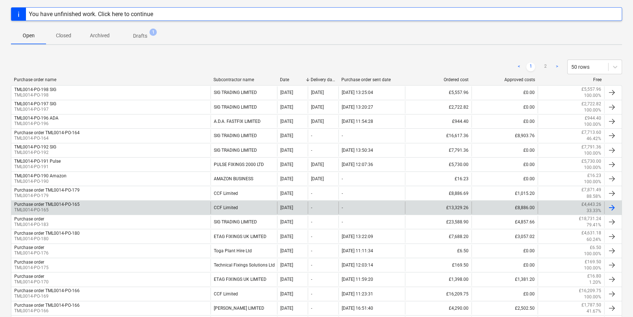
click at [82, 207] on div "Purchase order TML0014-PO-165 TML0014-PO-165" at bounding box center [110, 207] width 199 height 12
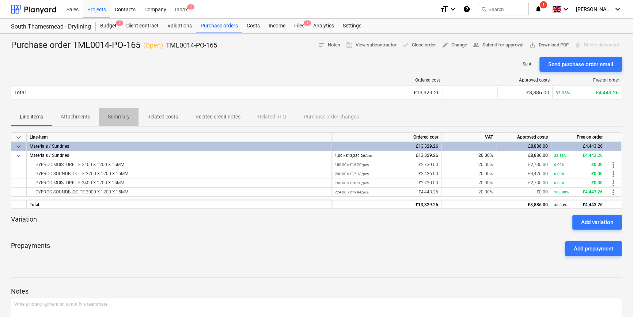
click at [118, 119] on p "Summary" at bounding box center [119, 117] width 22 height 8
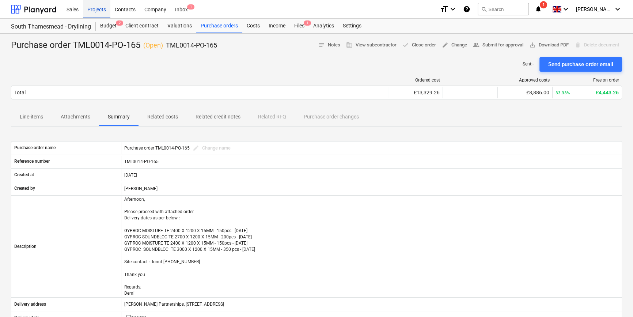
click at [98, 8] on div "Projects" at bounding box center [96, 9] width 27 height 19
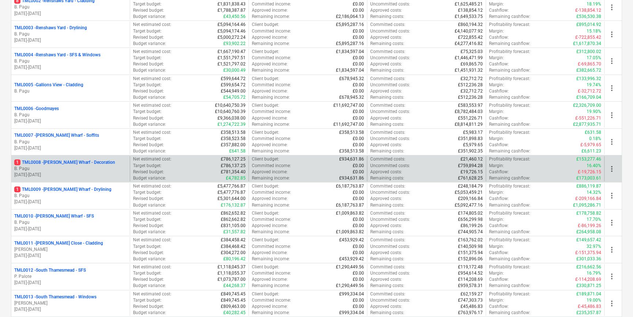
scroll to position [166, 0]
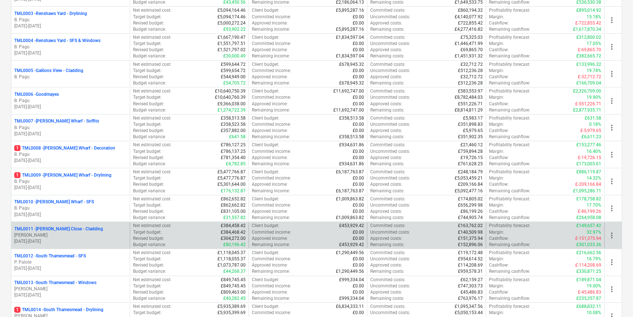
click at [60, 238] on p "06.01.2025 - 27.02.2026" at bounding box center [70, 241] width 113 height 6
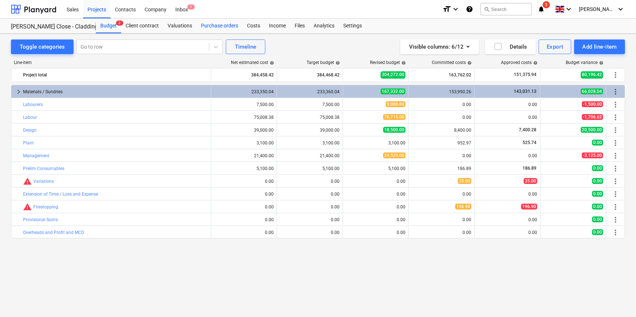
click at [215, 26] on div "Purchase orders" at bounding box center [219, 26] width 46 height 15
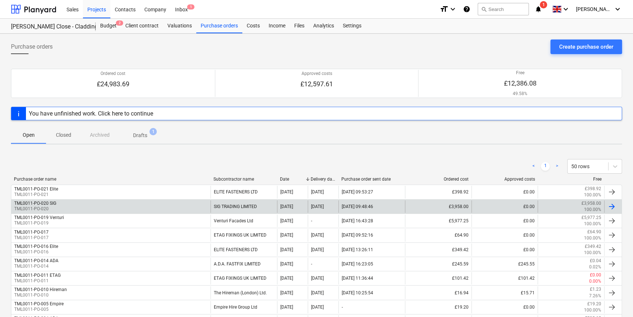
click at [247, 208] on div "SIG TRADING LIMITED" at bounding box center [244, 206] width 67 height 12
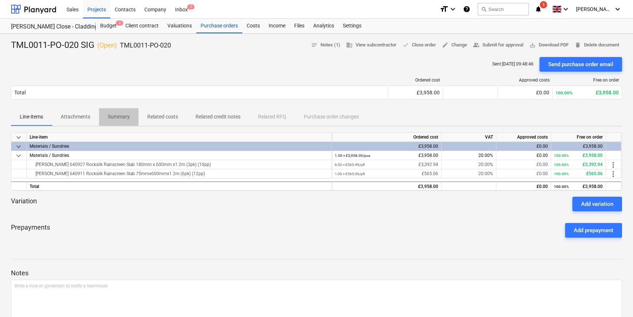
click at [119, 115] on p "Summary" at bounding box center [119, 117] width 22 height 8
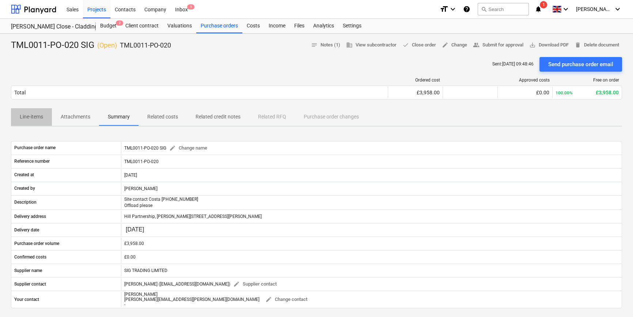
click at [42, 117] on p "Line-items" at bounding box center [31, 117] width 23 height 8
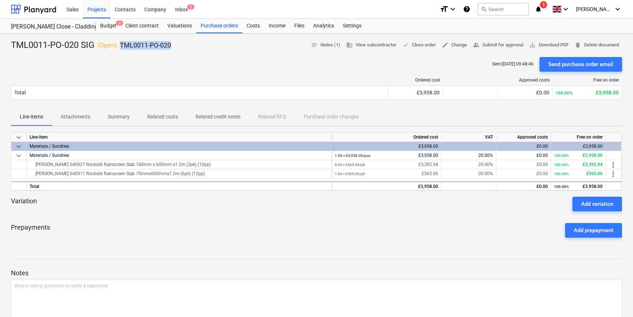
drag, startPoint x: 176, startPoint y: 42, endPoint x: 120, endPoint y: 46, distance: 56.1
click at [120, 46] on div "TML0011-PO-020 SIG ( Open ) TML0011-PO-020 notes Notes (1) business View subcon…" at bounding box center [316, 45] width 611 height 12
copy p "TML0011-PO-020"
